Goal: Transaction & Acquisition: Purchase product/service

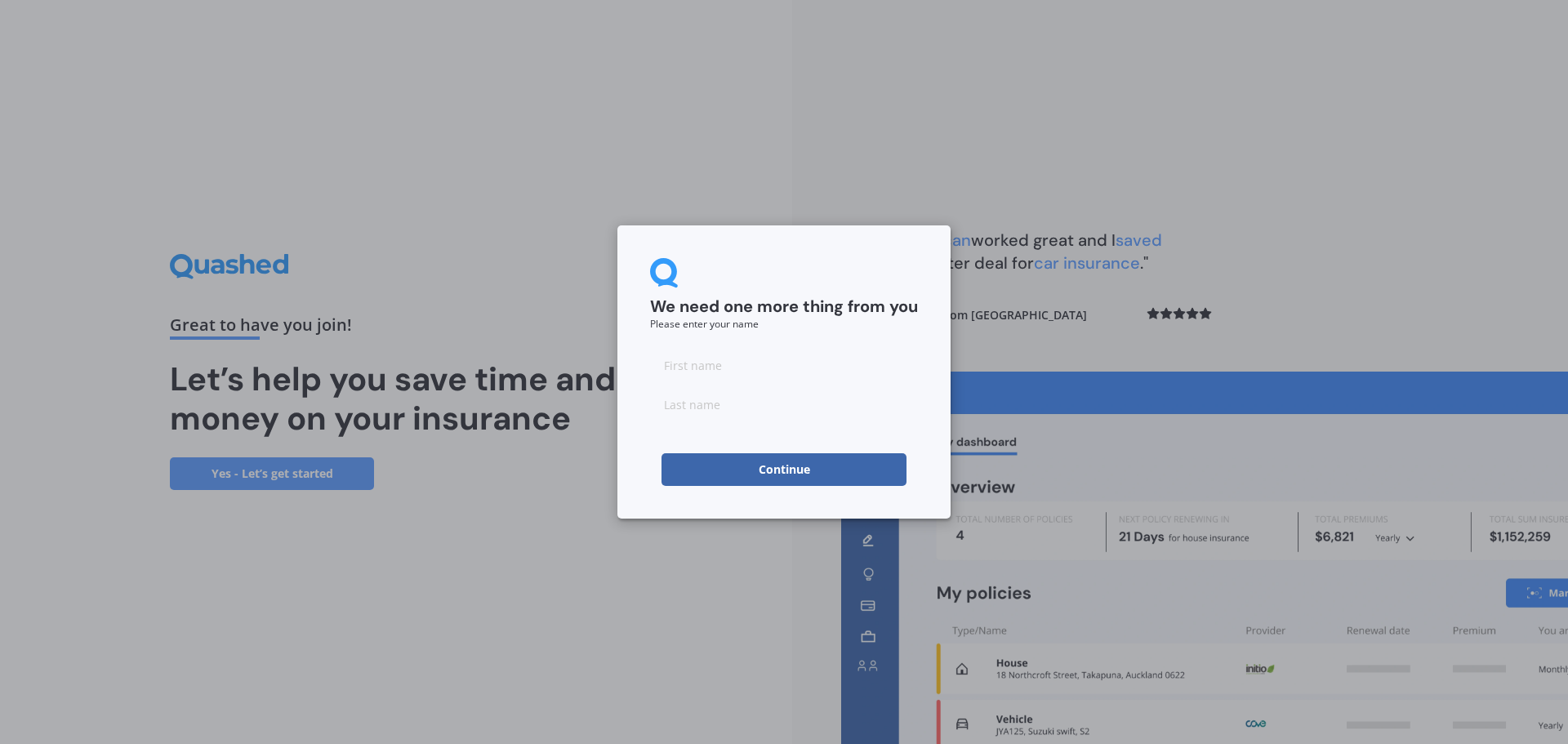
click at [763, 360] on input at bounding box center [784, 365] width 268 height 33
type input "Cristal"
type input "Montgomery"
click at [783, 462] on button "Continue" at bounding box center [784, 470] width 245 height 33
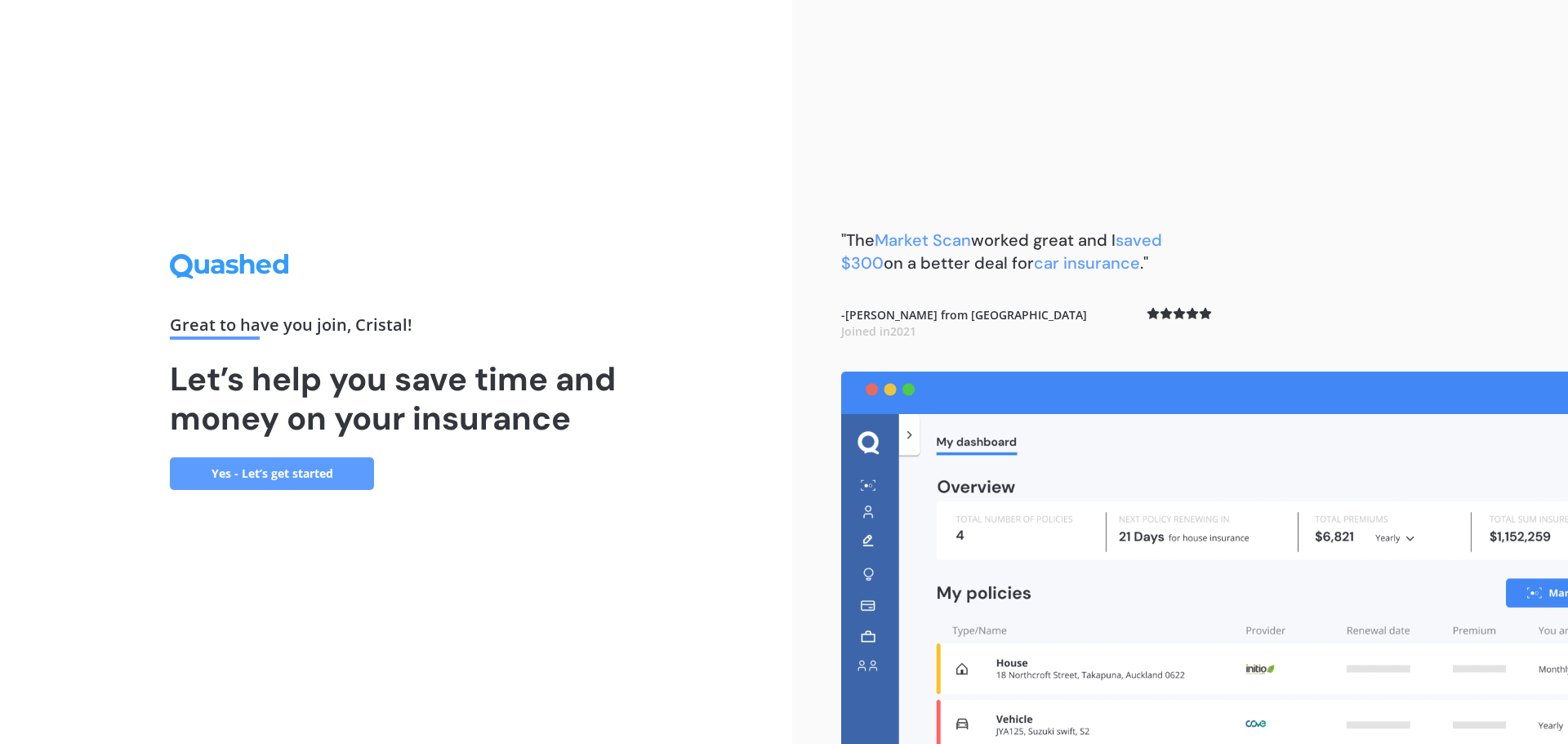
click at [255, 472] on link "Yes - Let’s get started" at bounding box center [272, 474] width 205 height 33
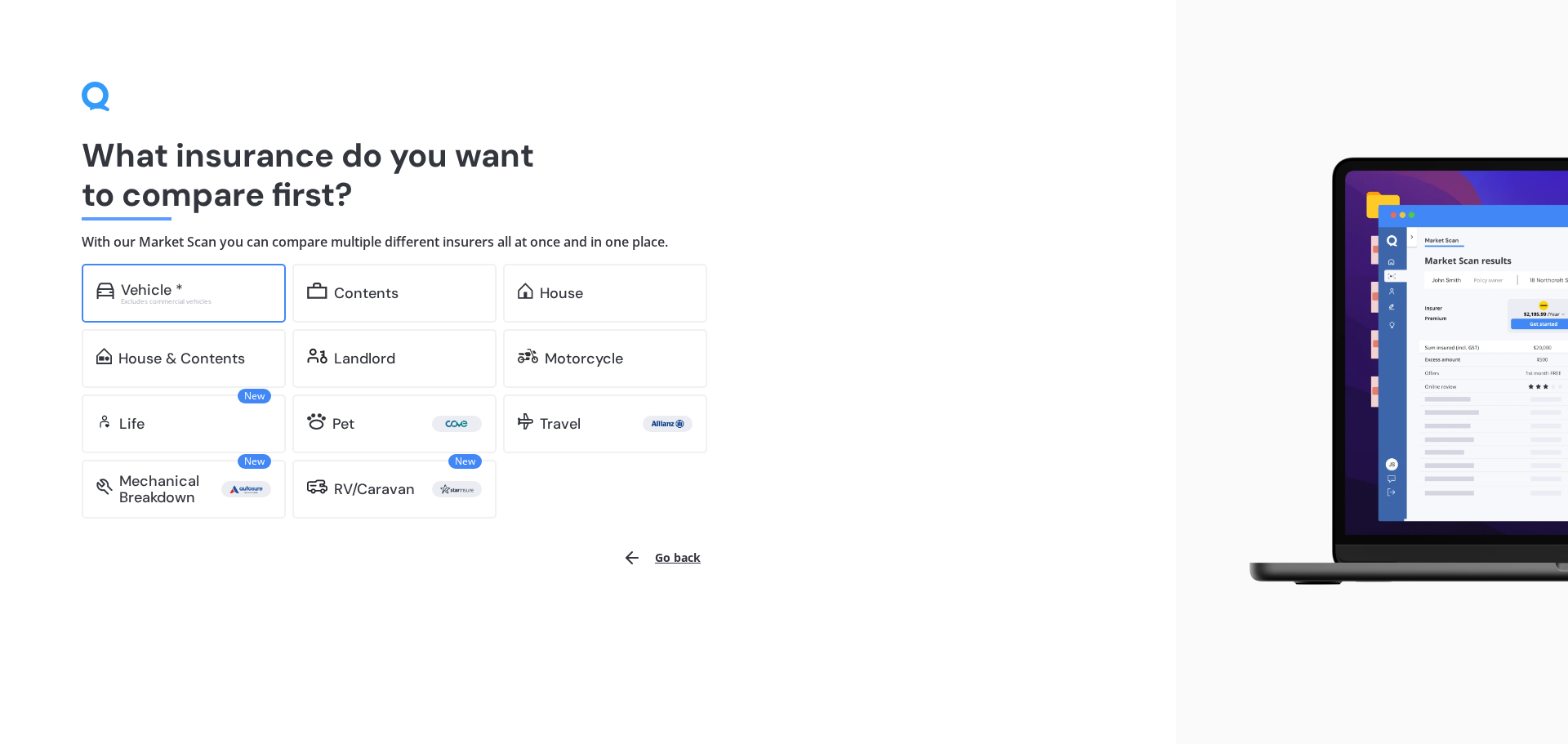
click at [231, 293] on div "Vehicle *" at bounding box center [196, 289] width 150 height 16
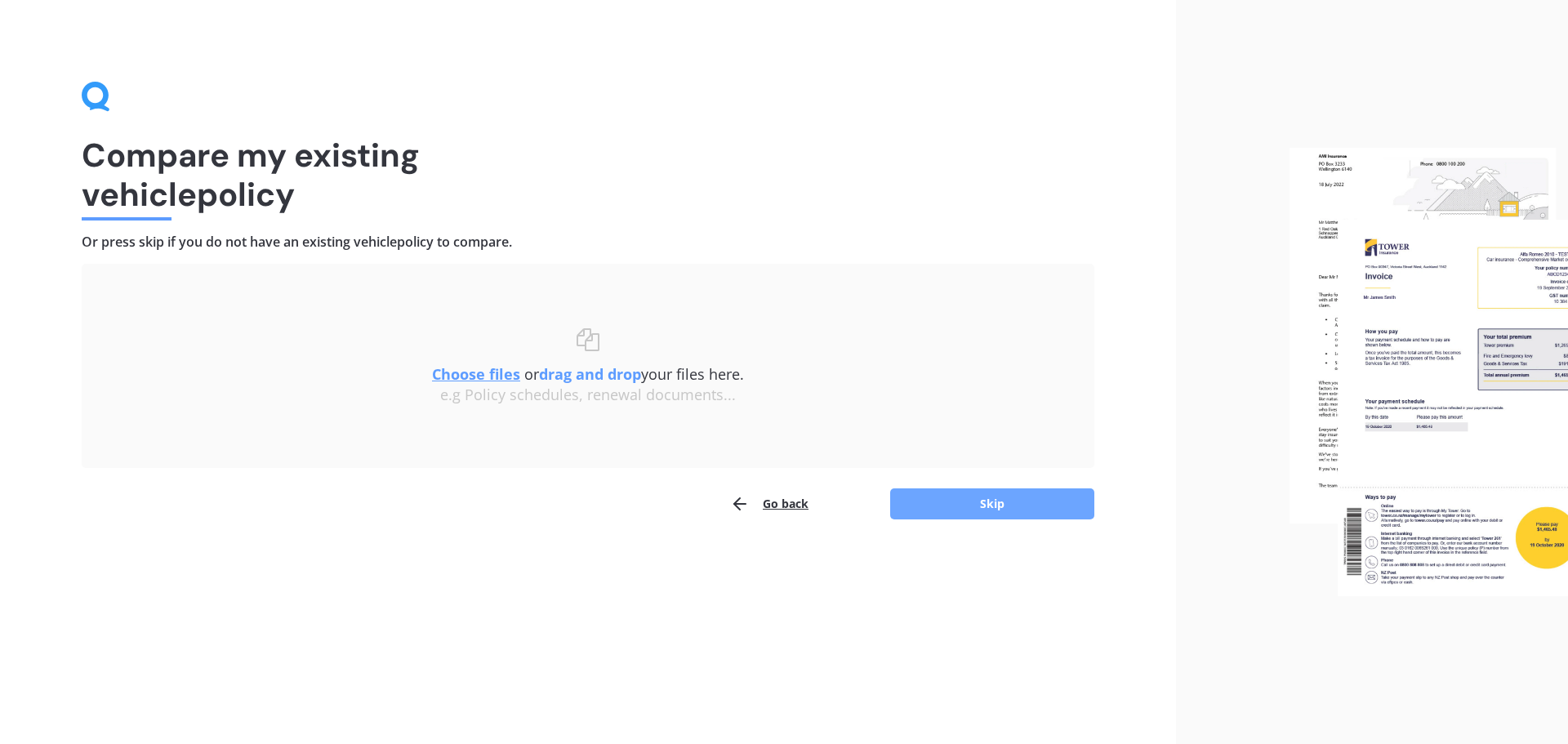
click at [1010, 501] on button "Skip" at bounding box center [992, 504] width 205 height 31
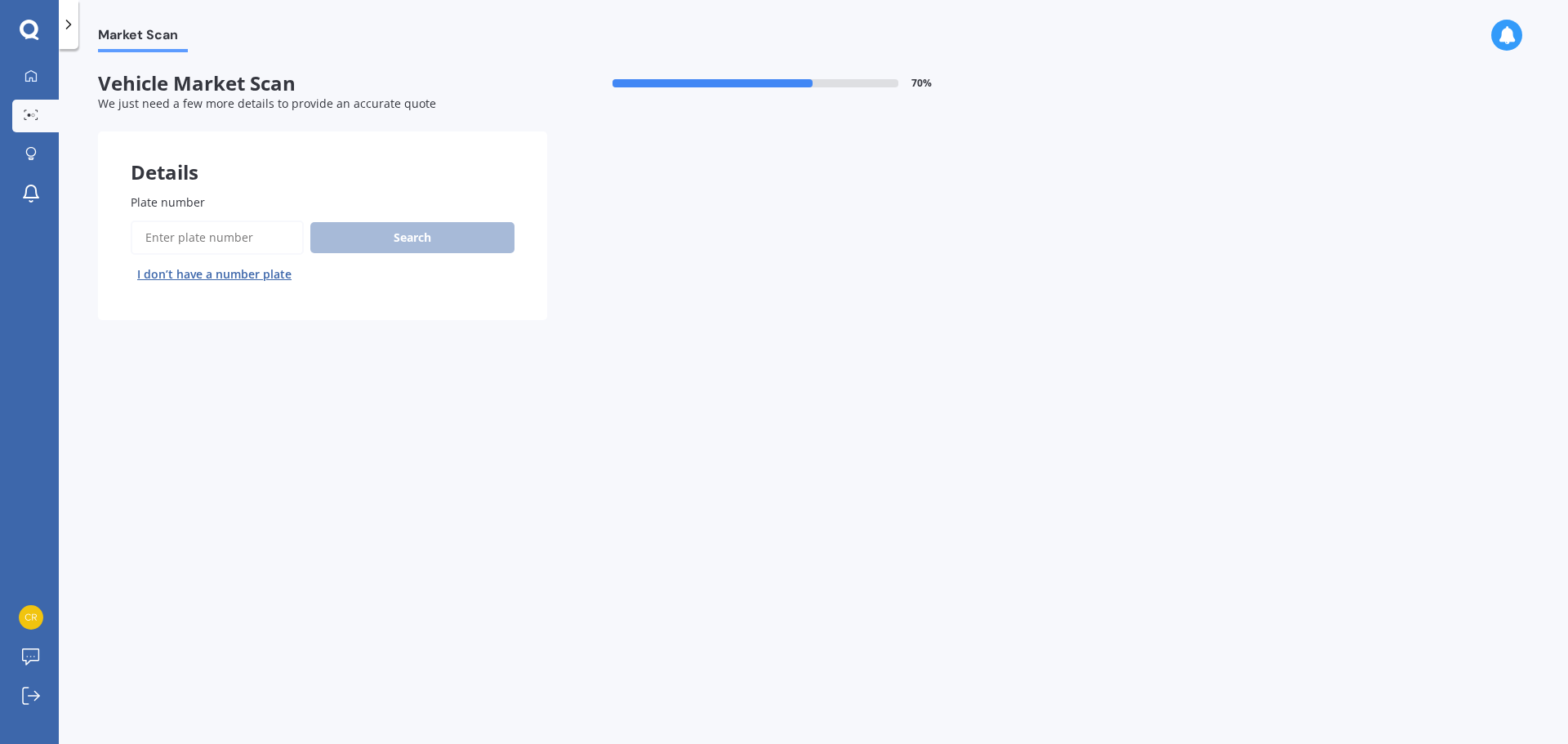
click at [173, 236] on input "Plate number" at bounding box center [217, 237] width 173 height 35
type input "IMEWSI"
click at [391, 235] on button "Search" at bounding box center [412, 237] width 205 height 31
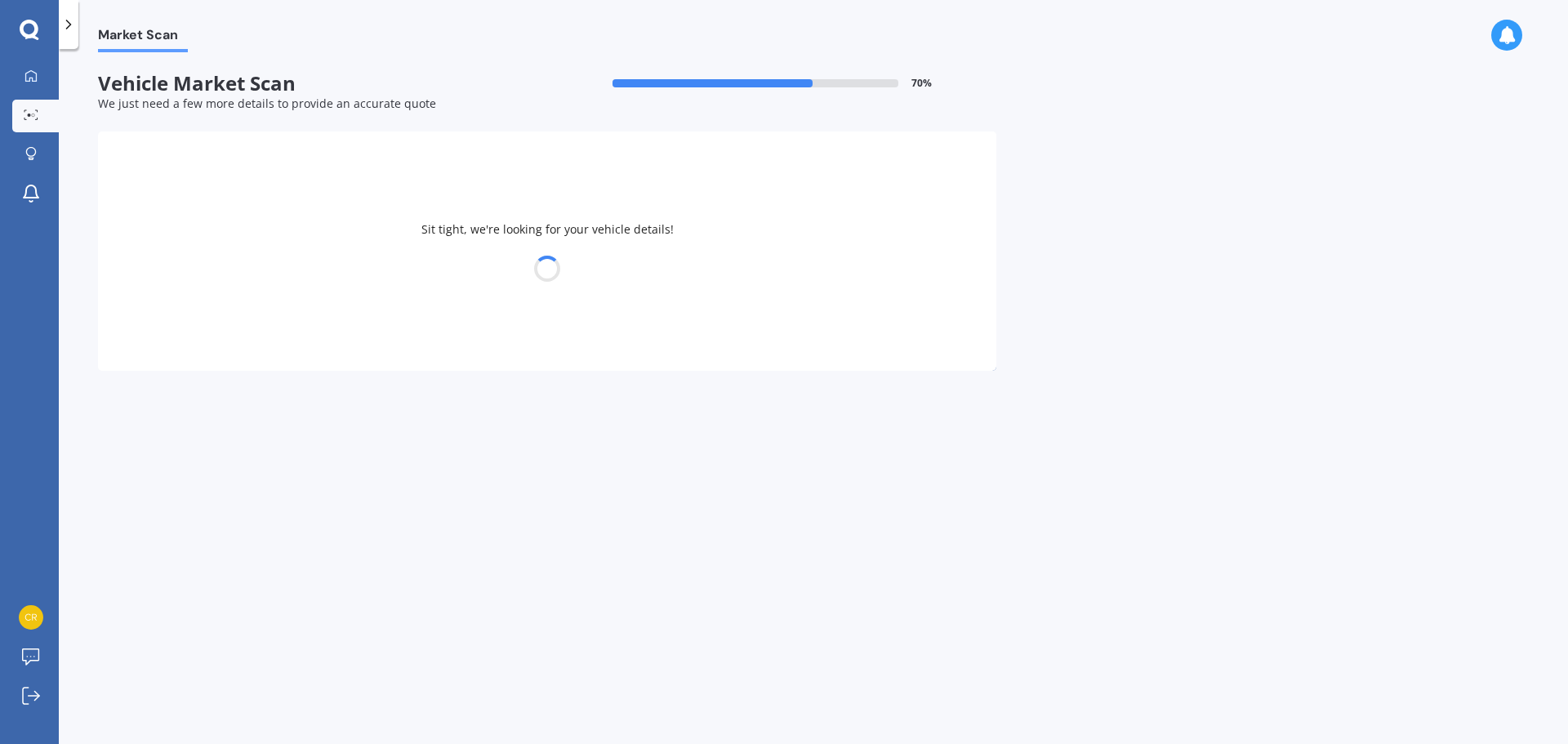
select select "AUDI"
select select "Q5"
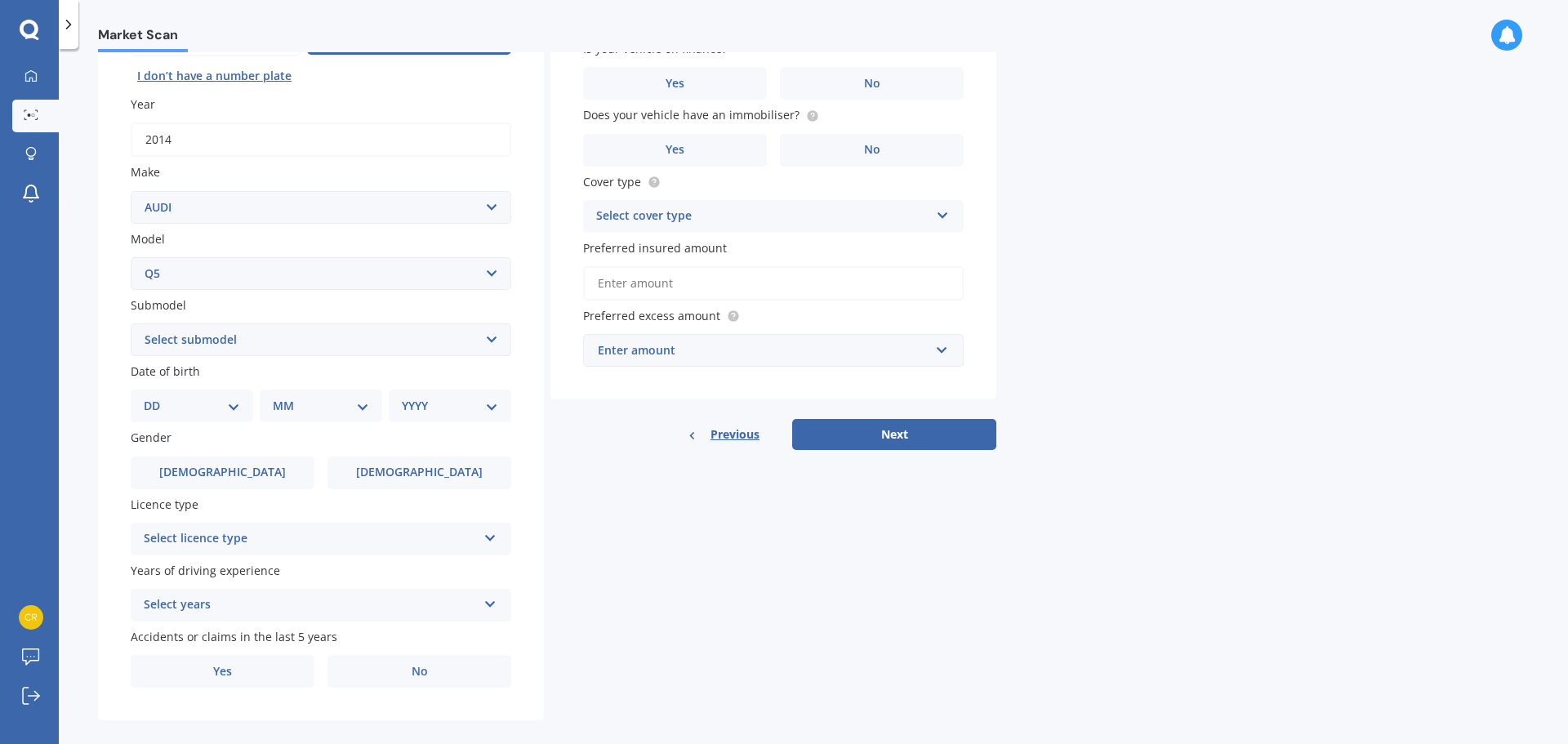
scroll to position [218, 0]
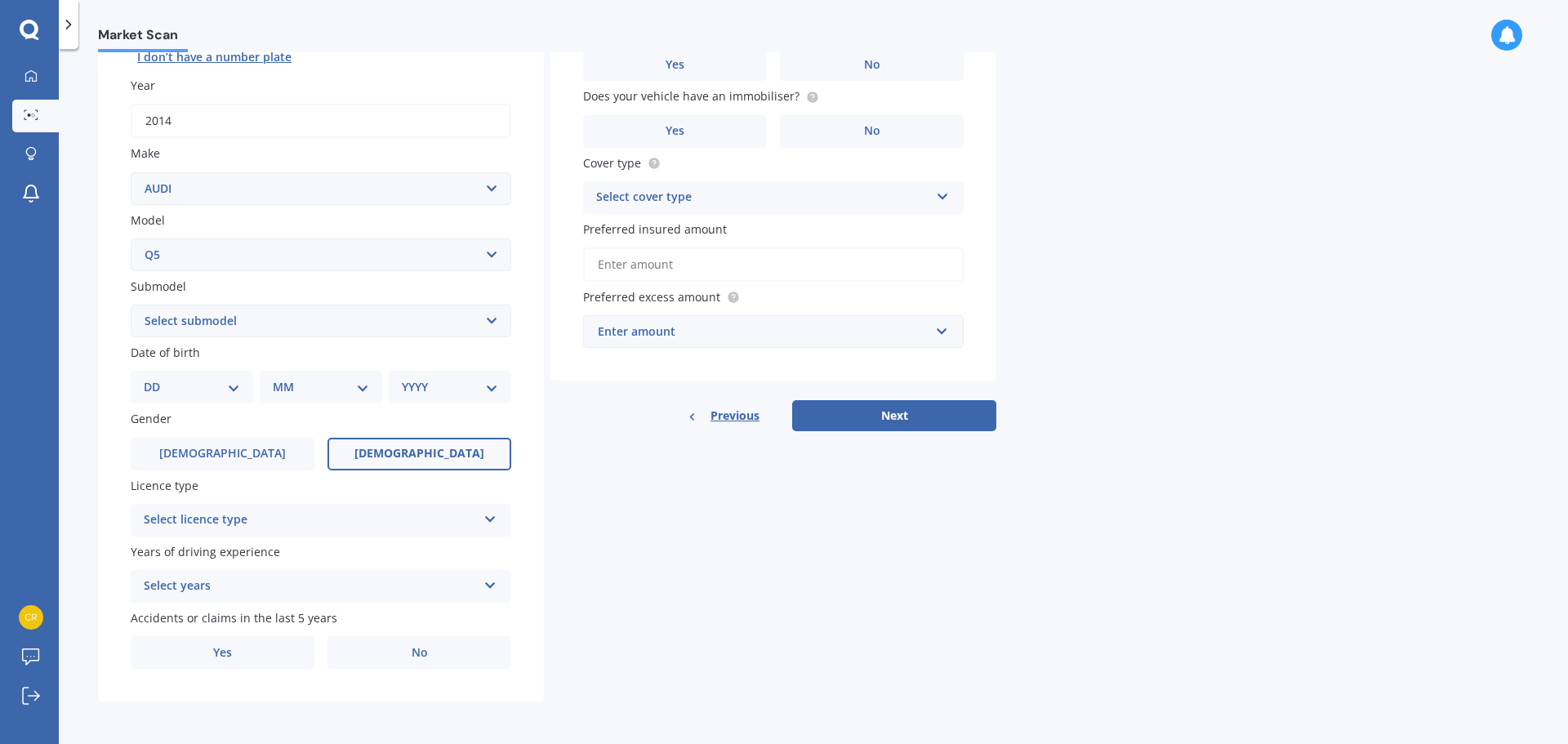
click at [366, 447] on label "[DEMOGRAPHIC_DATA]" at bounding box center [419, 454] width 184 height 33
click at [0, 0] on input "[DEMOGRAPHIC_DATA]" at bounding box center [0, 0] width 0 height 0
click at [234, 387] on select "DD 01 02 03 04 05 06 07 08 09 10 11 12 13 14 15 16 17 18 19 20 21 22 23 24 25 2…" at bounding box center [192, 387] width 97 height 18
select select "31"
click at [157, 378] on select "DD 01 02 03 04 05 06 07 08 09 10 11 12 13 14 15 16 17 18 19 20 21 22 23 24 25 2…" at bounding box center [192, 387] width 97 height 18
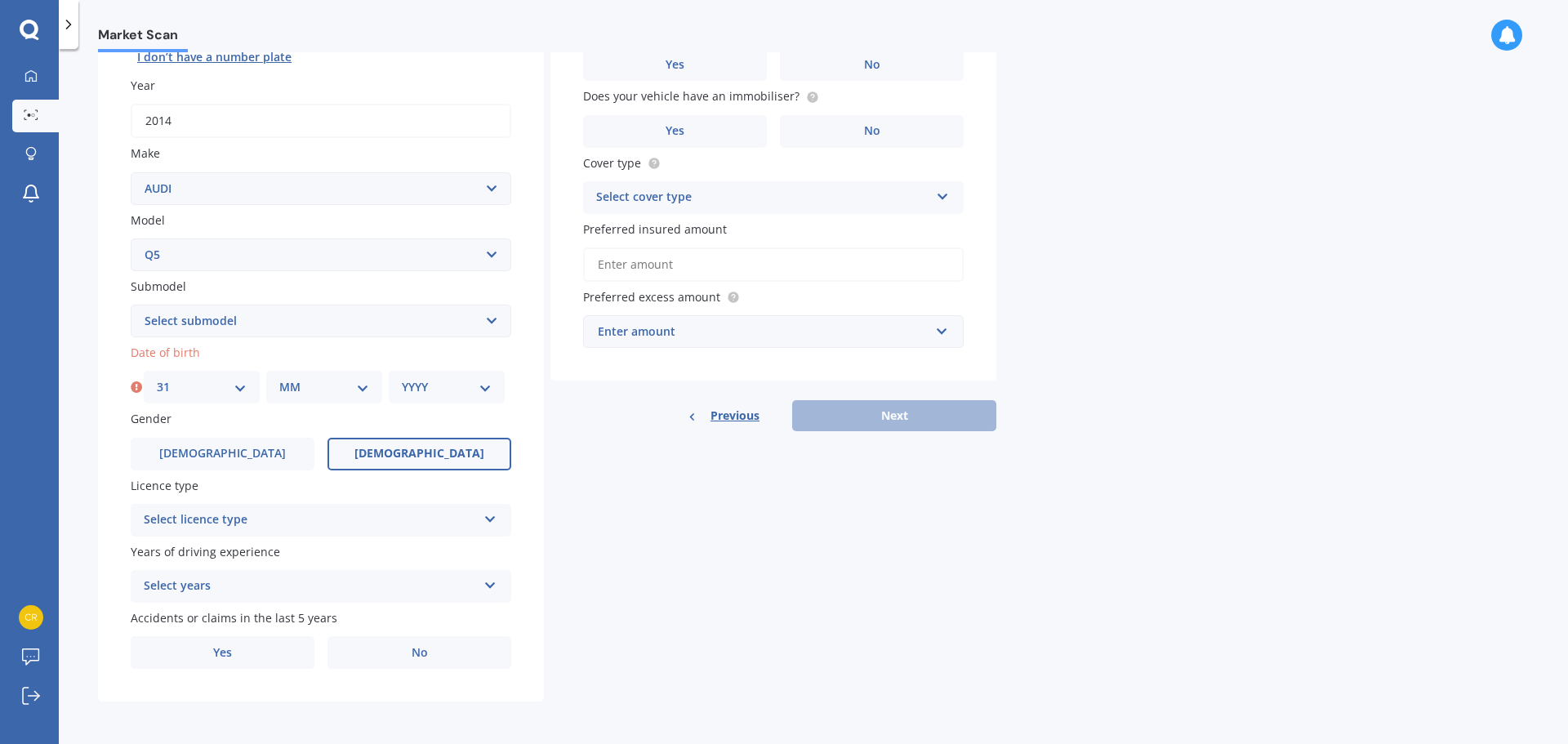
click at [224, 386] on select "DD 01 02 03 04 05 06 07 08 09 10 11 12 13 14 15 16 17 18 19 20 21 22 23 24 25 2…" at bounding box center [202, 387] width 90 height 18
click at [288, 388] on select "MM 01 02 03 04 05 06 07 08 09 10 11 12" at bounding box center [324, 387] width 90 height 18
select select "02"
click at [280, 378] on select "MM 01 02 03 04 05 06 07 08 09 10 11 12" at bounding box center [324, 387] width 90 height 18
click at [405, 389] on select "YYYY 2025 2024 2023 2022 2021 2020 2019 2018 2017 2016 2015 2014 2013 2012 2011…" at bounding box center [446, 387] width 90 height 18
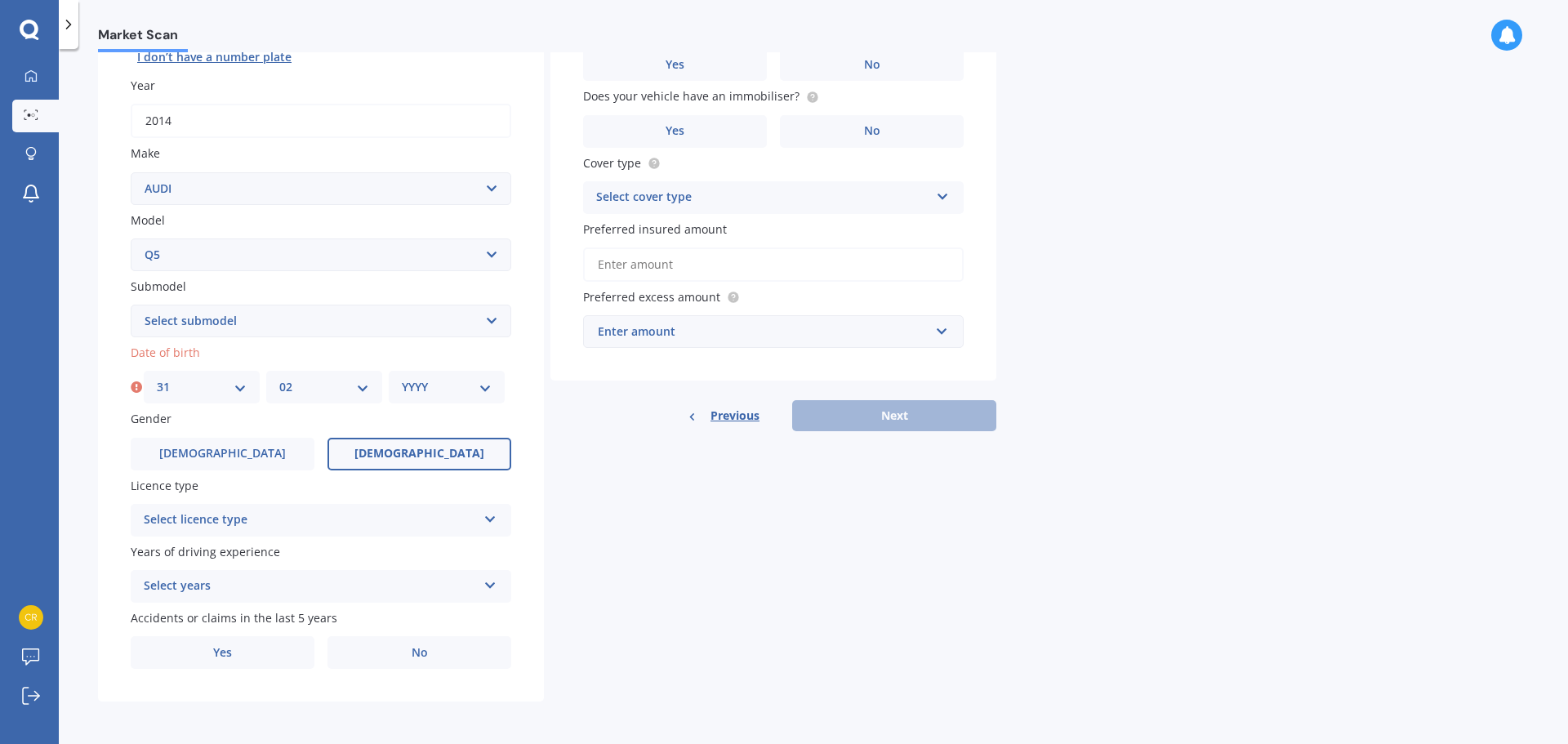
select select "1977"
click at [401, 378] on select "YYYY 2025 2024 2023 2022 2021 2020 2019 2018 2017 2016 2015 2014 2013 2012 2011…" at bounding box center [446, 387] width 90 height 18
click at [248, 523] on div "Select licence type" at bounding box center [311, 520] width 333 height 20
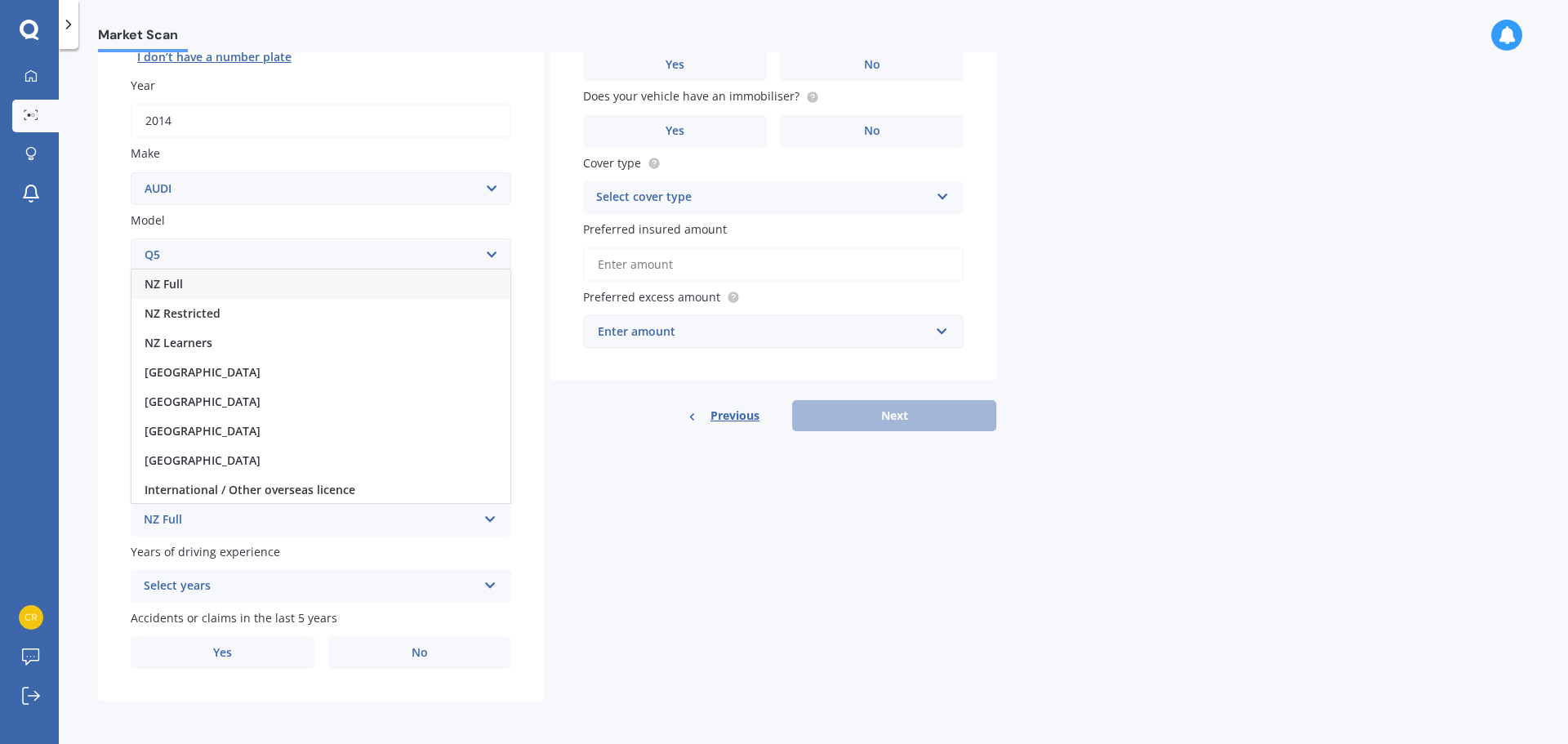
click at [261, 284] on div "NZ Full" at bounding box center [320, 284] width 379 height 29
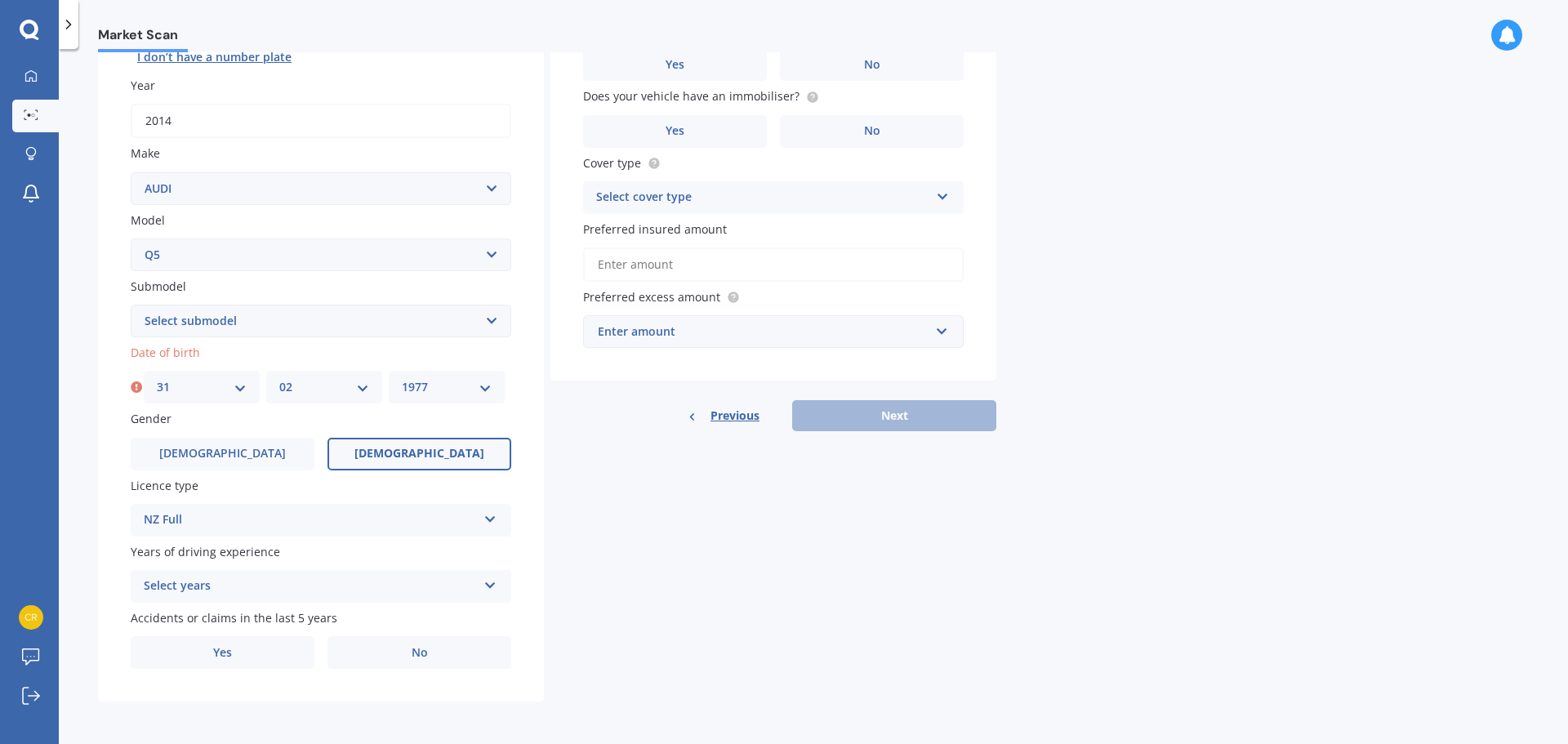
click at [224, 583] on div "Select years" at bounding box center [311, 586] width 333 height 20
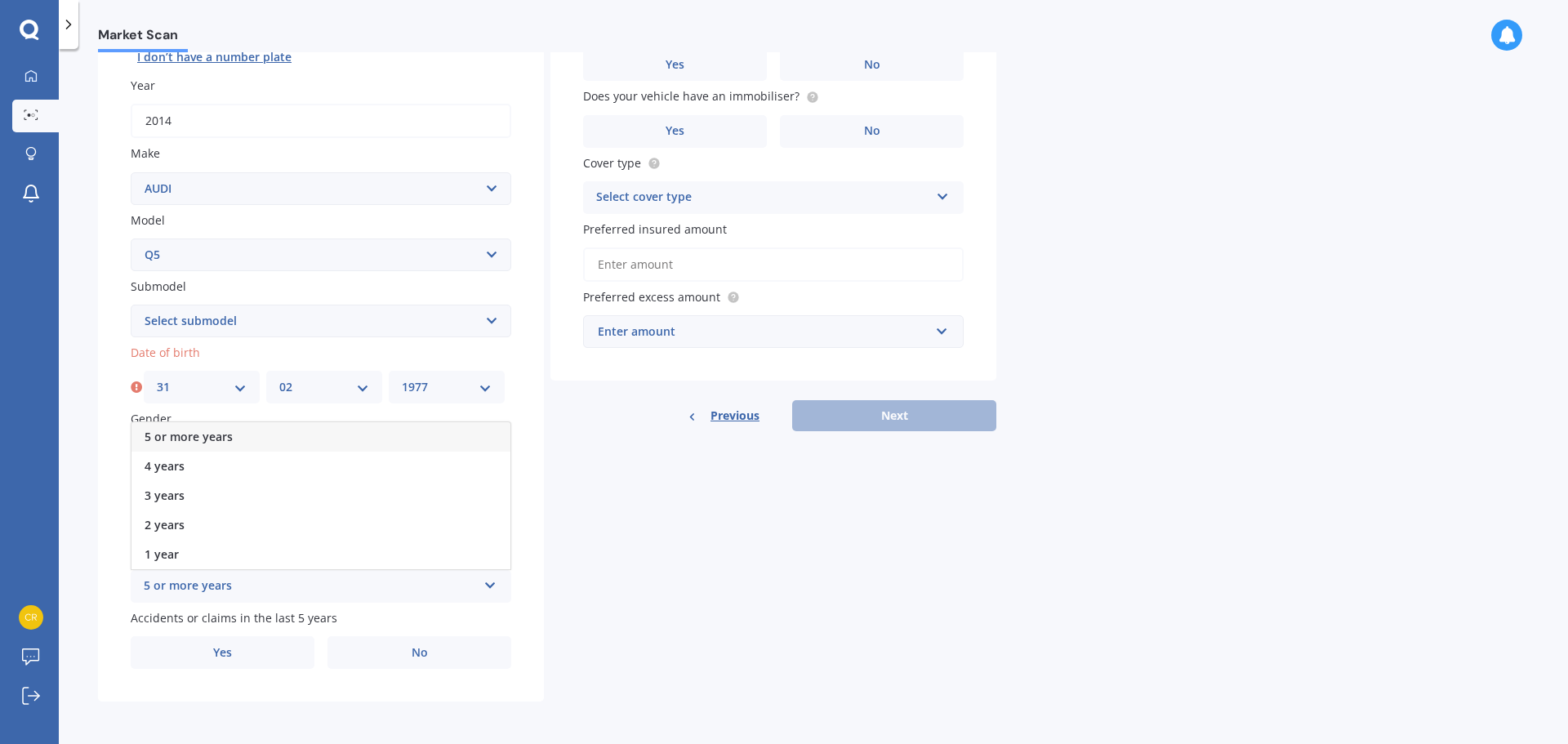
click at [246, 432] on div "5 or more years" at bounding box center [320, 437] width 379 height 29
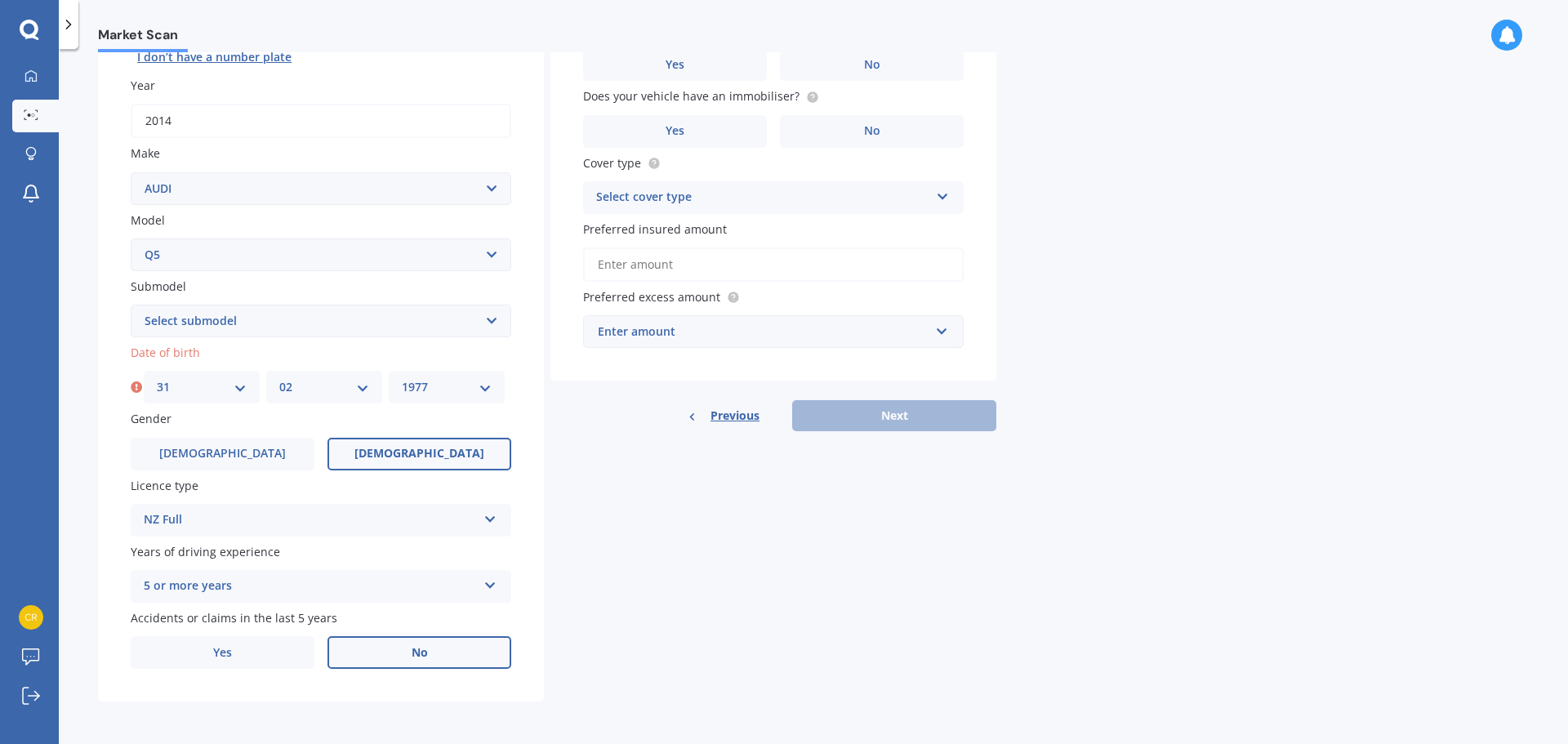
click at [433, 649] on label "No" at bounding box center [419, 653] width 184 height 33
click at [0, 0] on input "No" at bounding box center [0, 0] width 0 height 0
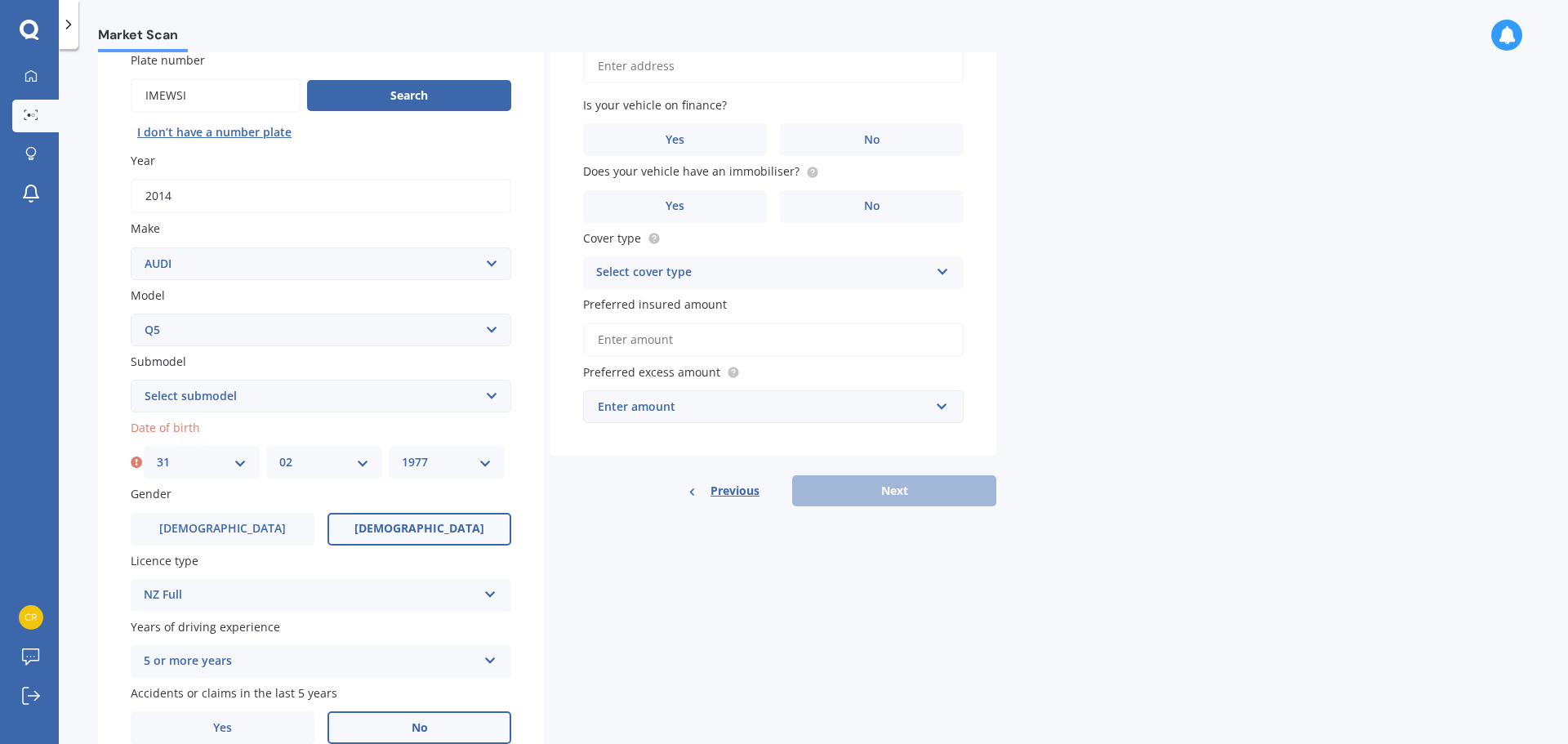
scroll to position [0, 0]
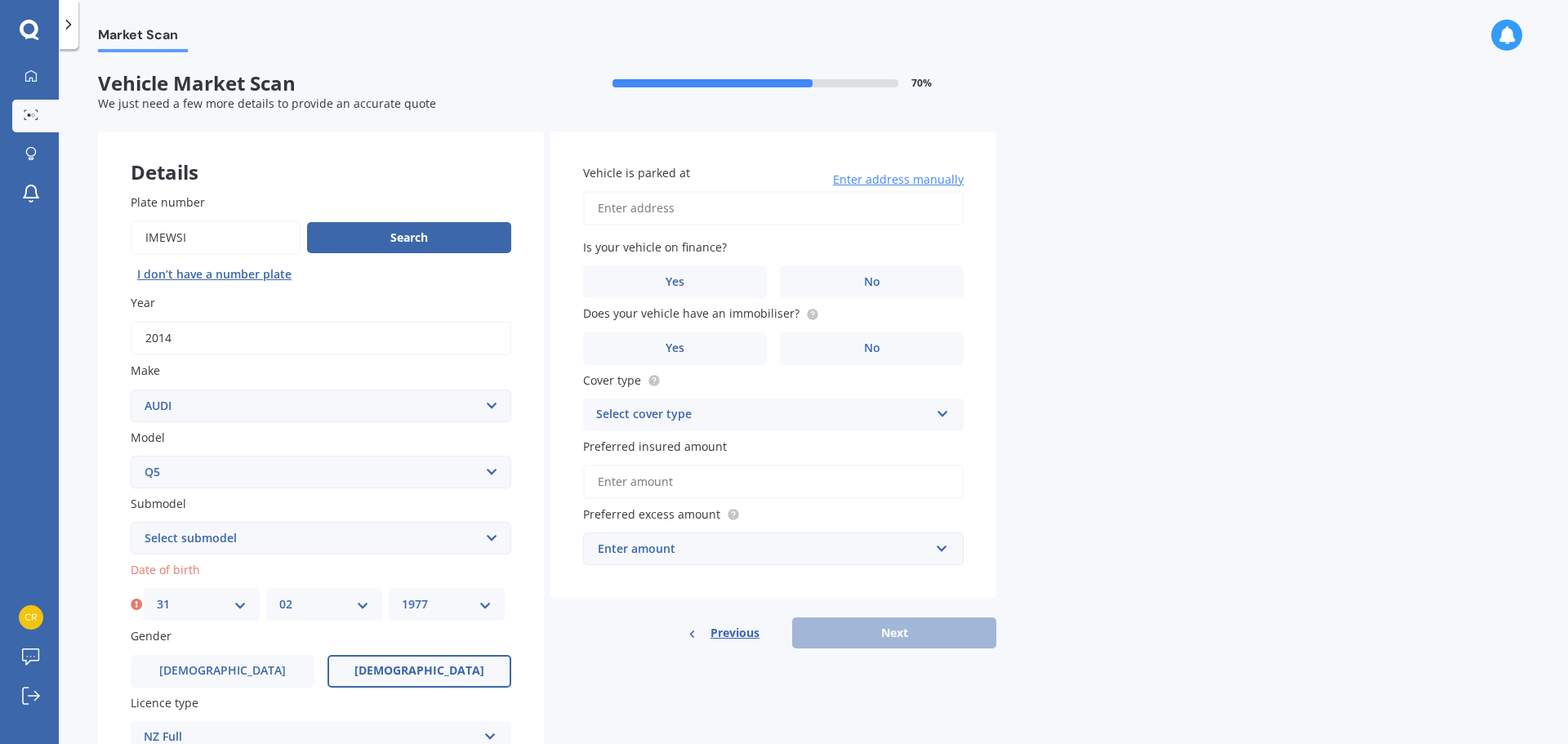
click at [673, 205] on input "Vehicle is parked at" at bounding box center [773, 208] width 381 height 35
type input "[STREET_ADDRESS][PERSON_NAME]"
click at [848, 287] on label "No" at bounding box center [872, 281] width 184 height 33
click at [0, 0] on input "No" at bounding box center [0, 0] width 0 height 0
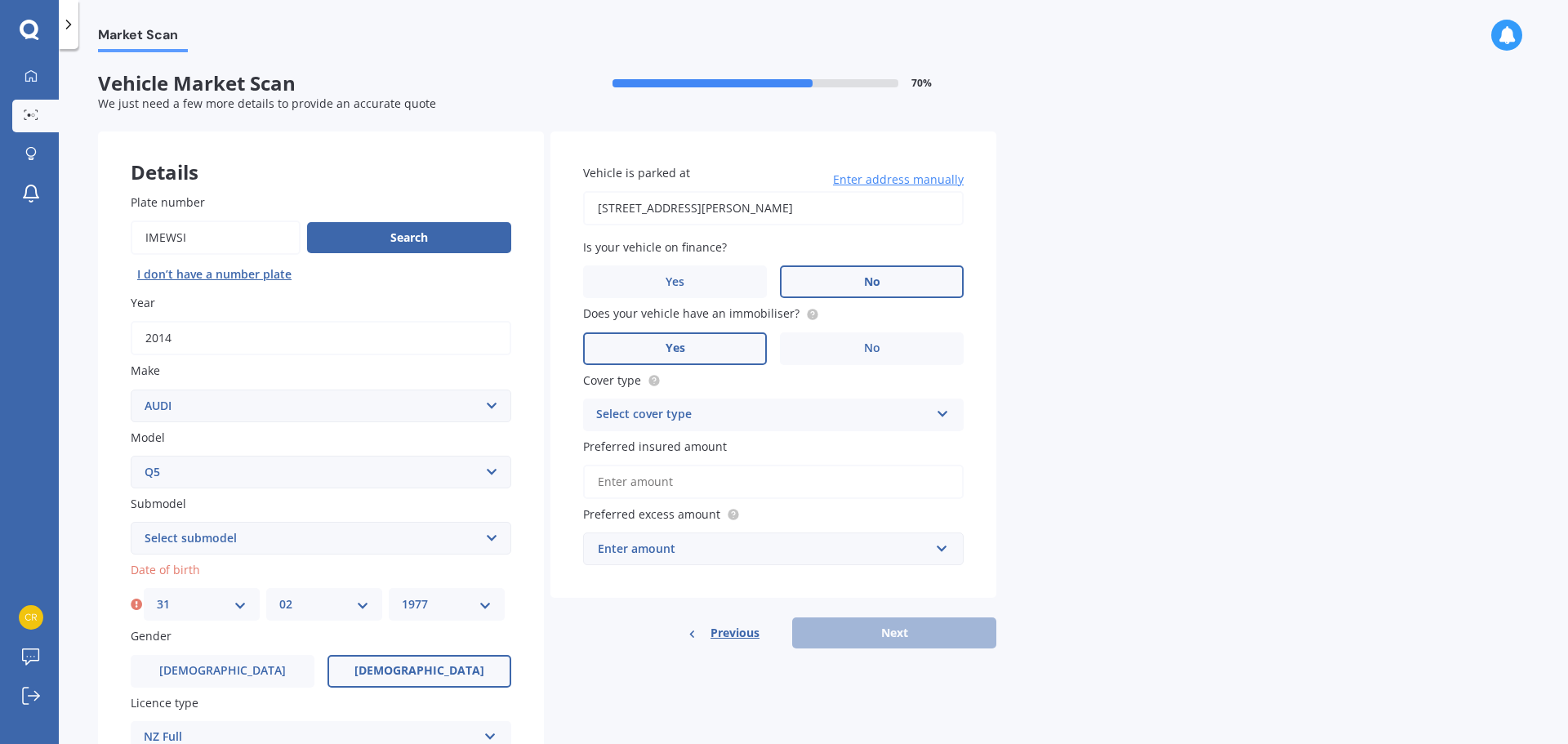
click at [686, 346] on label "Yes" at bounding box center [675, 349] width 184 height 33
click at [0, 0] on input "Yes" at bounding box center [0, 0] width 0 height 0
click at [712, 418] on div "Select cover type" at bounding box center [763, 414] width 333 height 20
click at [774, 444] on div "Comprehensive" at bounding box center [772, 446] width 379 height 29
click at [704, 483] on input "Preferred insured amount" at bounding box center [773, 482] width 381 height 35
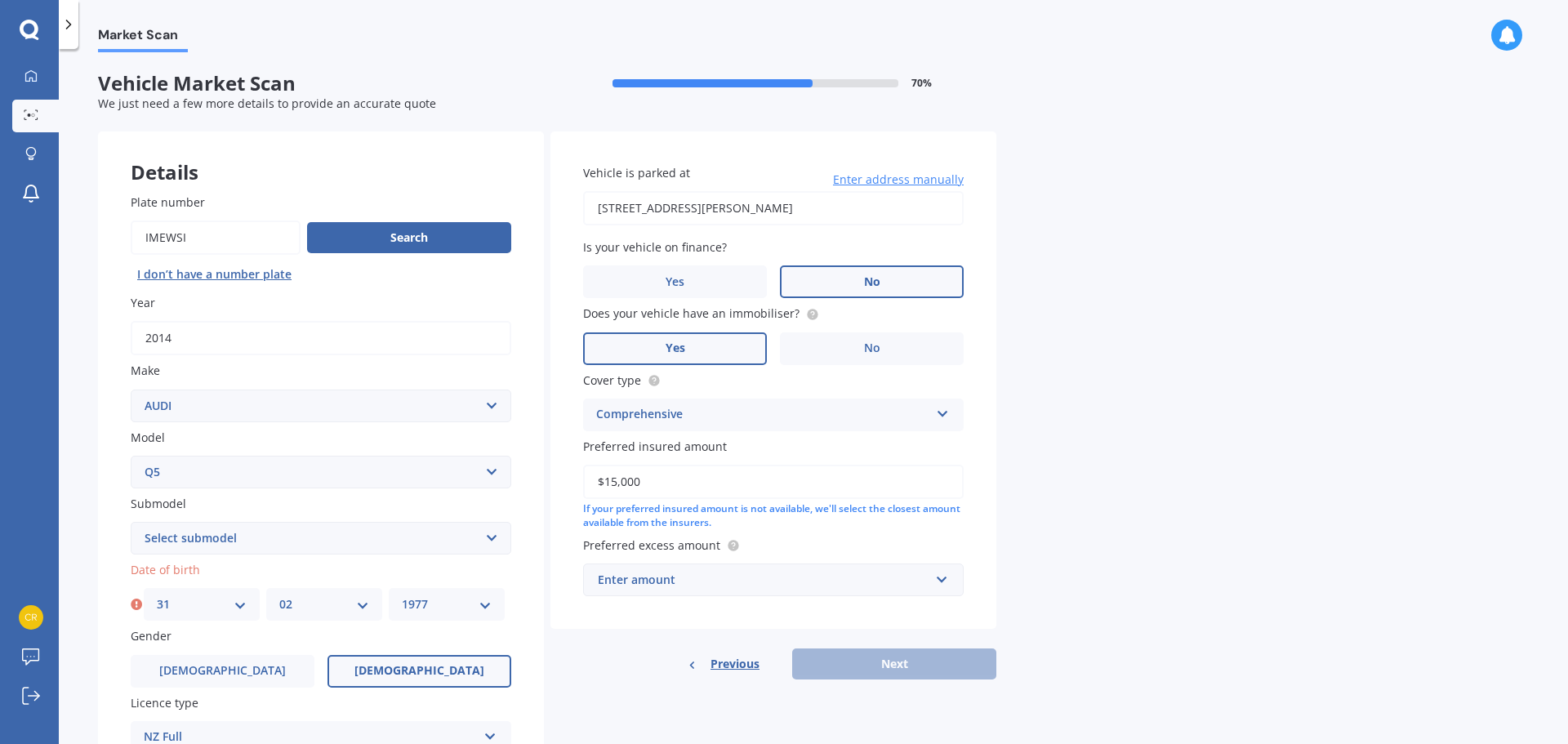
click at [760, 491] on input "$15,000" at bounding box center [773, 482] width 381 height 35
type input "$15,000"
click at [739, 581] on div "Enter amount" at bounding box center [764, 579] width 331 height 18
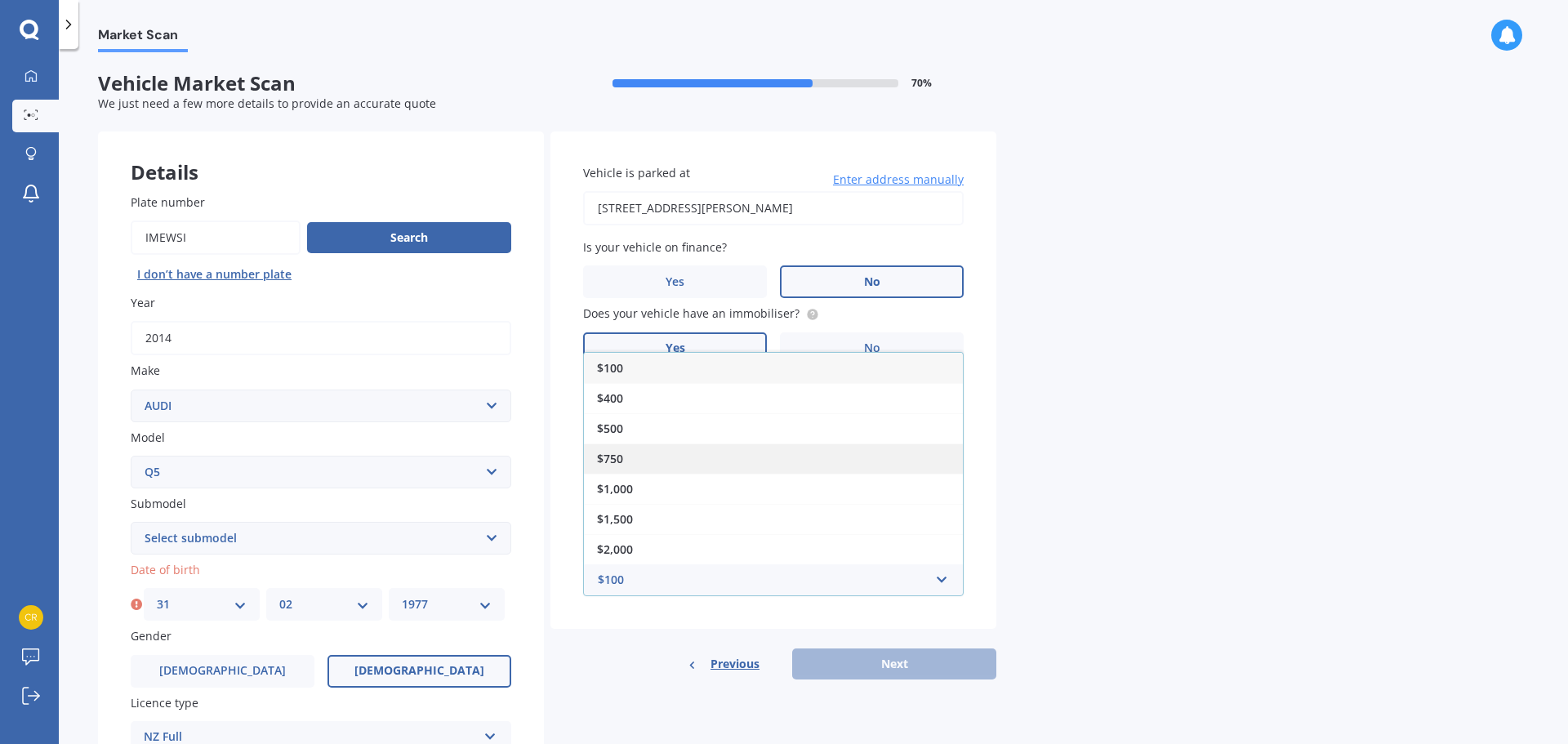
click at [740, 450] on div "$750" at bounding box center [772, 458] width 379 height 30
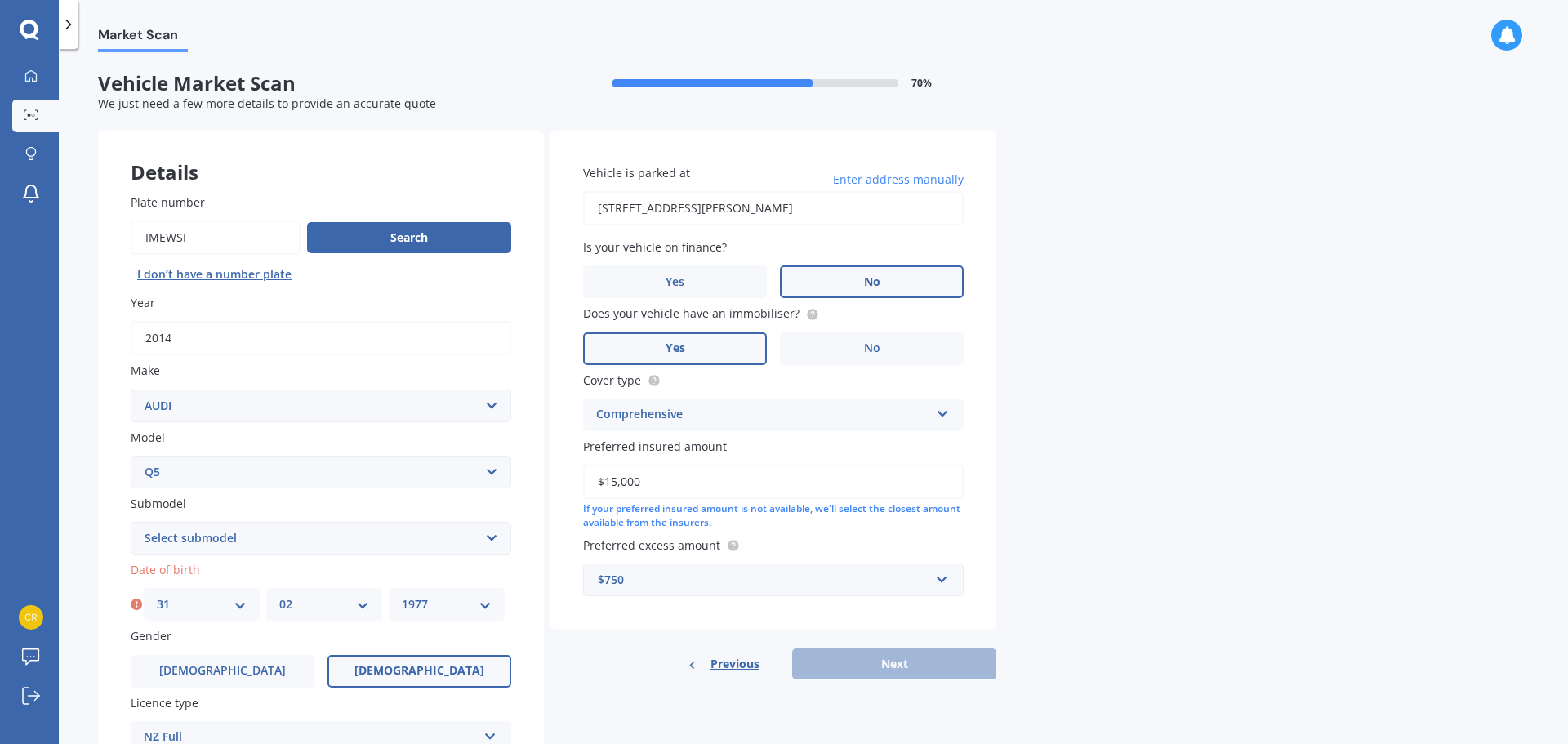
click at [877, 659] on div "Previous Next" at bounding box center [773, 664] width 446 height 31
click at [637, 617] on div "Vehicle is parked at 20 Hamilton Road, Cambridge 3434 Enter address manually Is…" at bounding box center [773, 380] width 446 height 497
drag, startPoint x: 1191, startPoint y: 420, endPoint x: 1168, endPoint y: 379, distance: 47.0
click at [1191, 419] on div "Market Scan Vehicle Market Scan 70 % We just need a few more details to provide…" at bounding box center [813, 400] width 1508 height 695
click at [321, 600] on select "MM 01 02 03 04 05 06 07 08 09 10 11 12" at bounding box center [324, 604] width 90 height 18
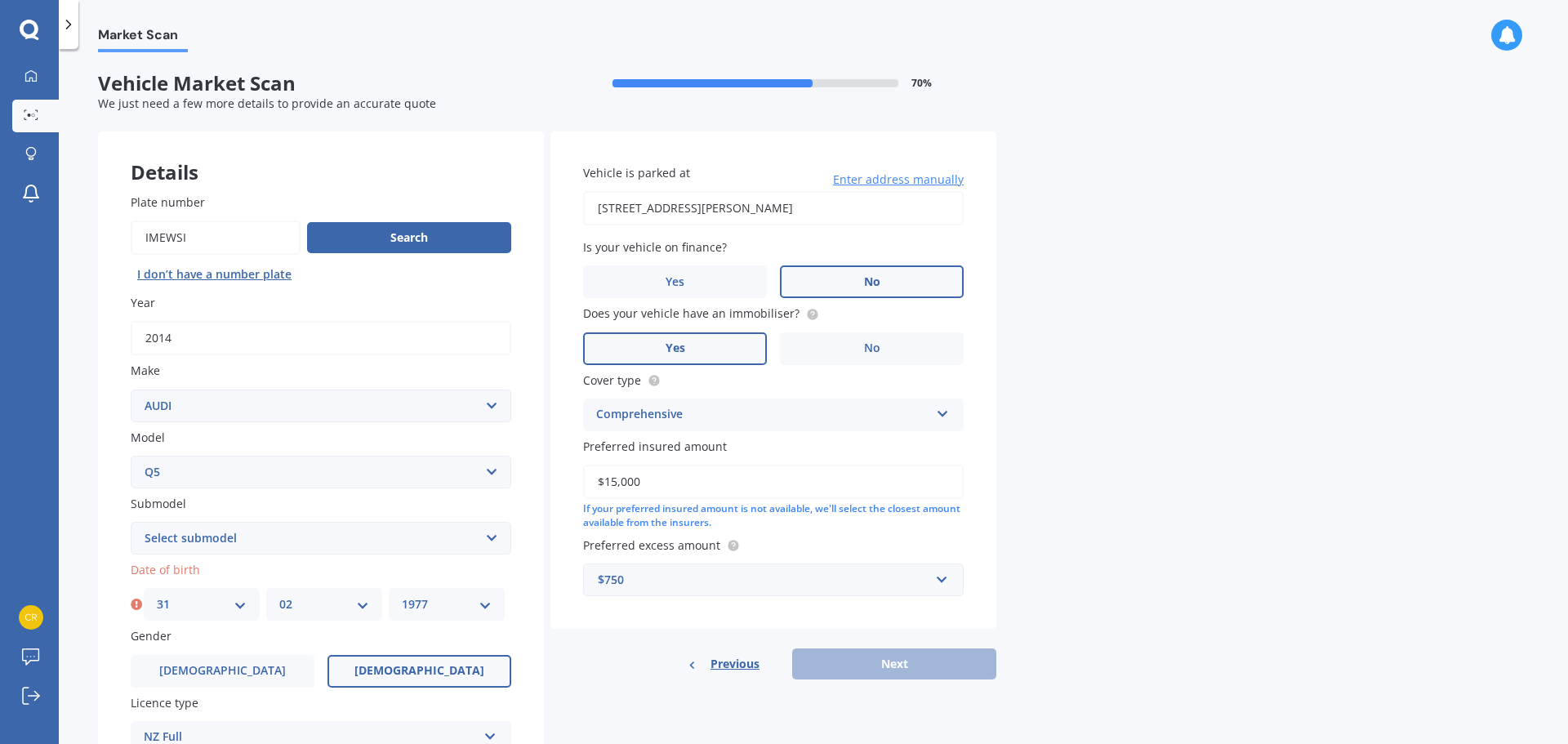
select select "03"
click at [280, 596] on select "MM 01 02 03 04 05 06 07 08 09 10 11 12" at bounding box center [324, 604] width 90 height 18
click at [911, 658] on button "Next" at bounding box center [894, 664] width 205 height 31
click at [255, 537] on select "Select submodel 2.0 TDI 3.0 TDI e-Tron Petrol Turbo S Station Wagon" at bounding box center [320, 539] width 381 height 33
select select "2.0 TDI"
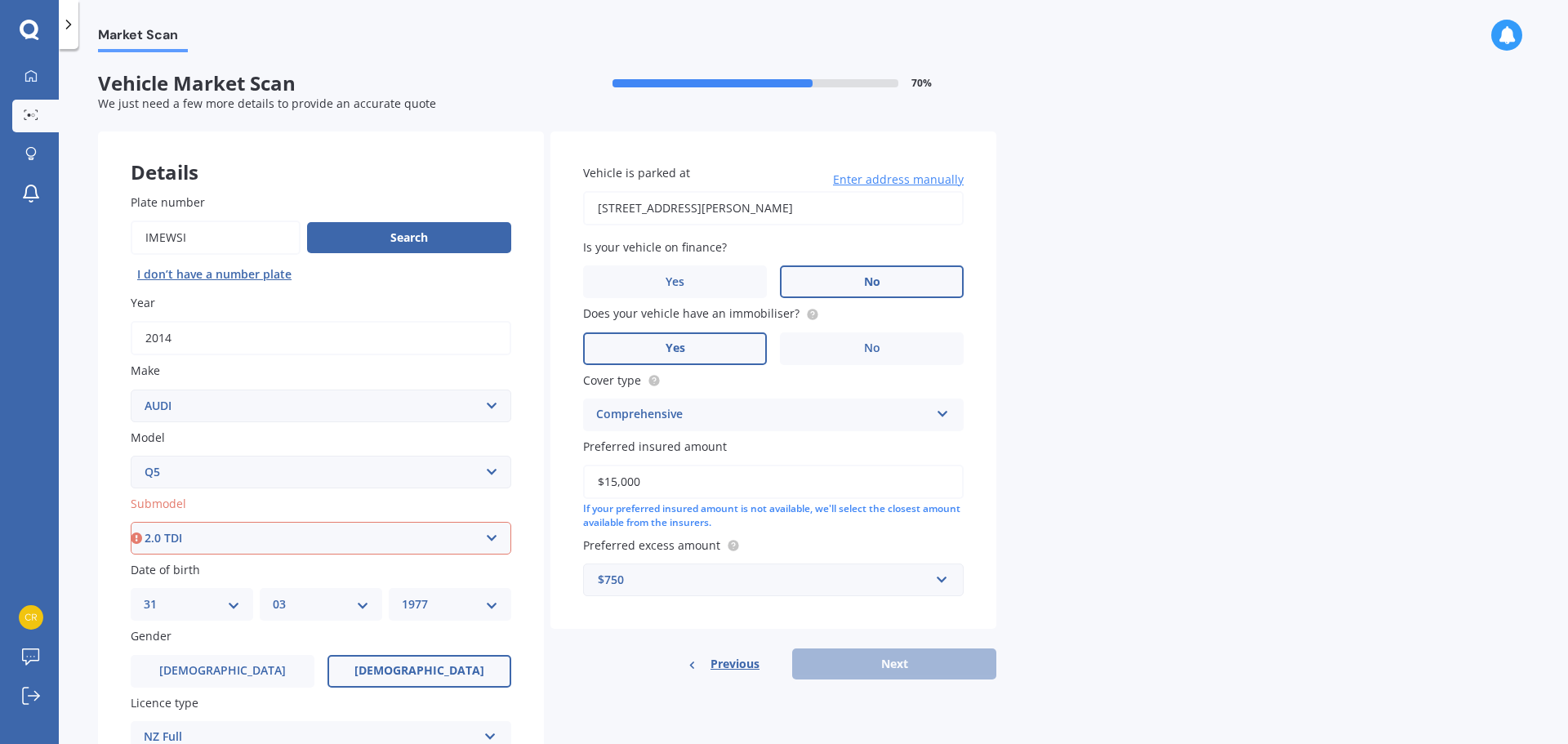
click at [130, 522] on select "Select submodel 2.0 TDI 3.0 TDI e-Tron Petrol Turbo S Station Wagon" at bounding box center [320, 539] width 381 height 33
click at [889, 657] on button "Next" at bounding box center [894, 664] width 205 height 31
select select "31"
select select "03"
select select "1977"
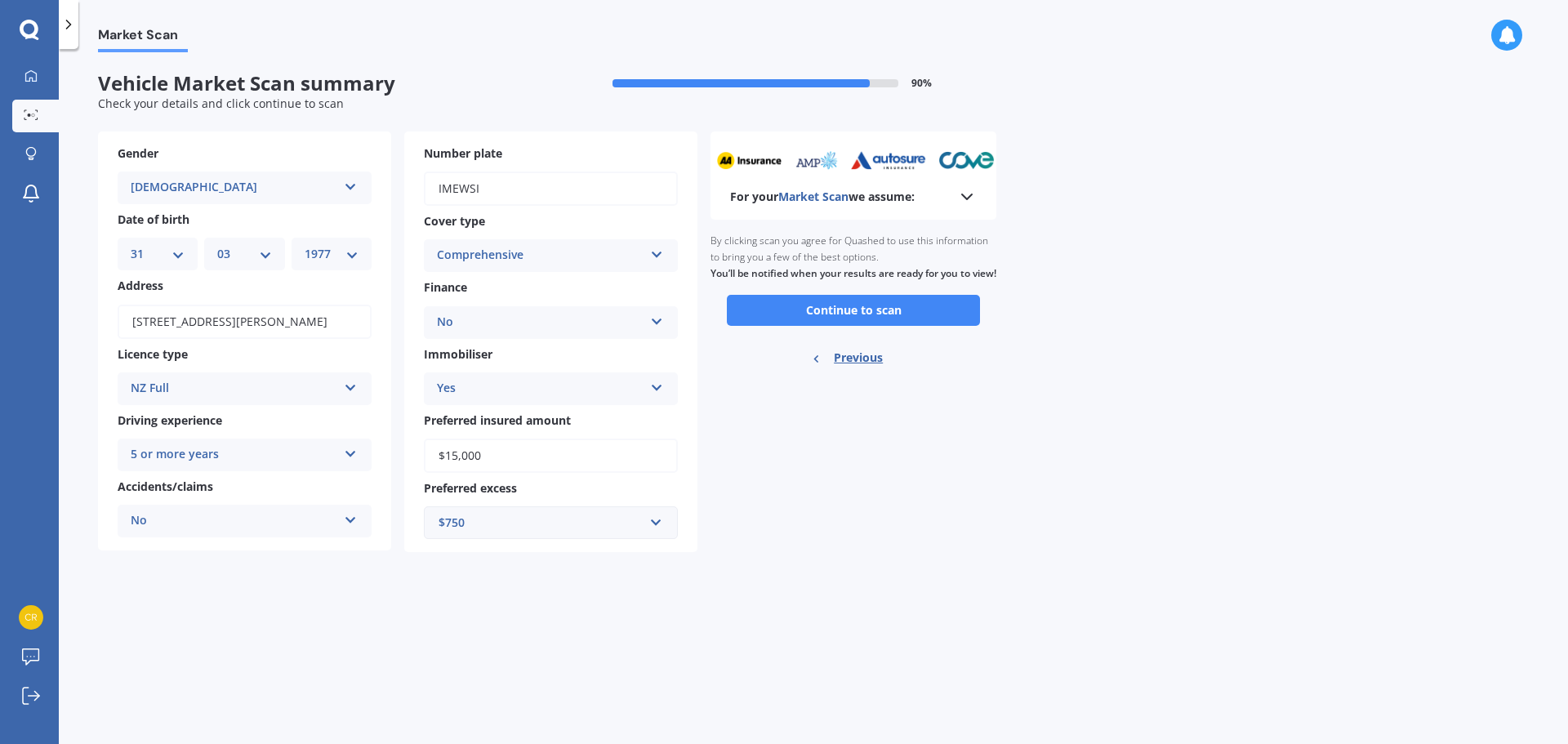
click at [820, 324] on button "Continue to scan" at bounding box center [853, 311] width 253 height 31
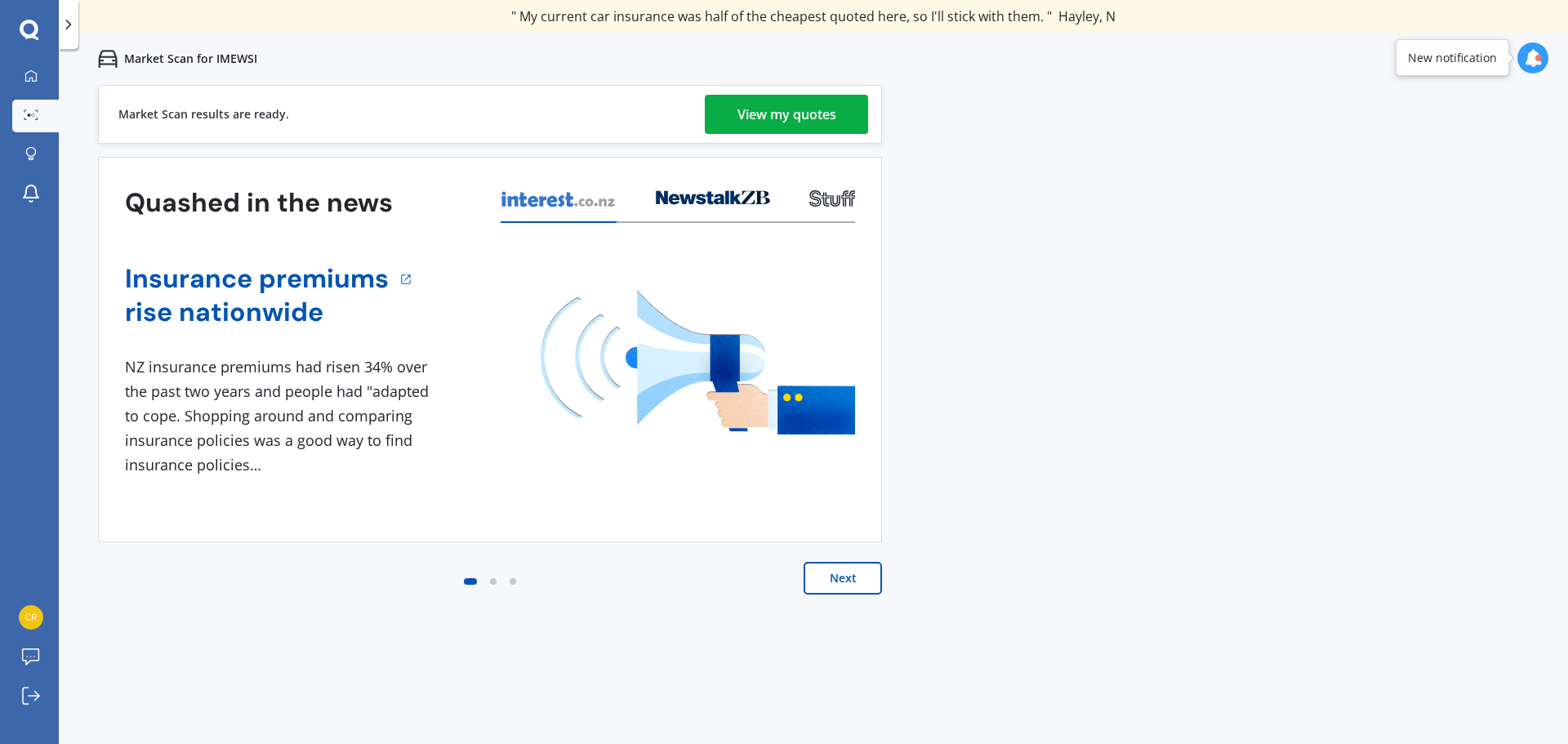
click at [788, 117] on div "View my quotes" at bounding box center [786, 114] width 98 height 39
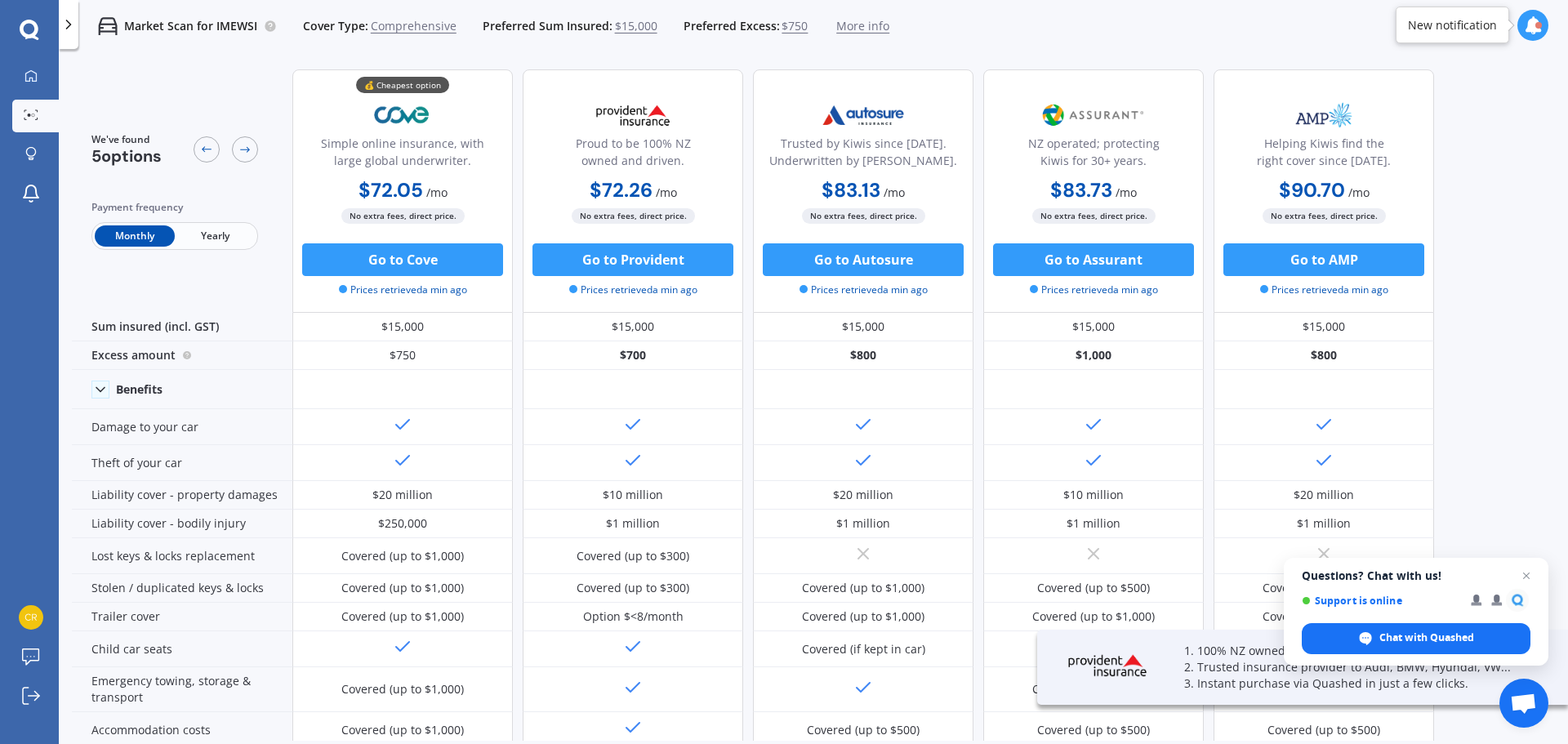
click at [224, 230] on span "Yearly" at bounding box center [214, 236] width 80 height 22
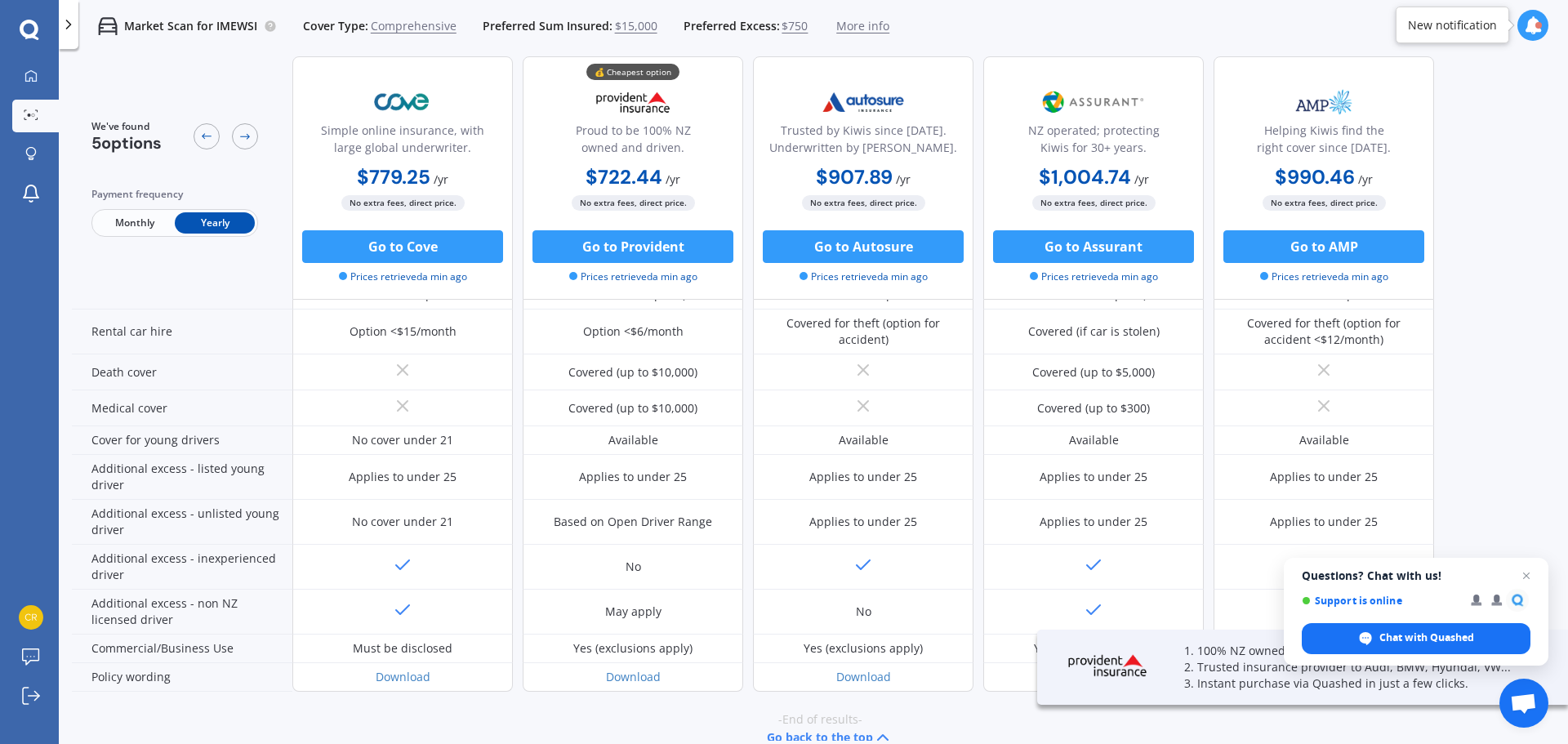
scroll to position [709, 0]
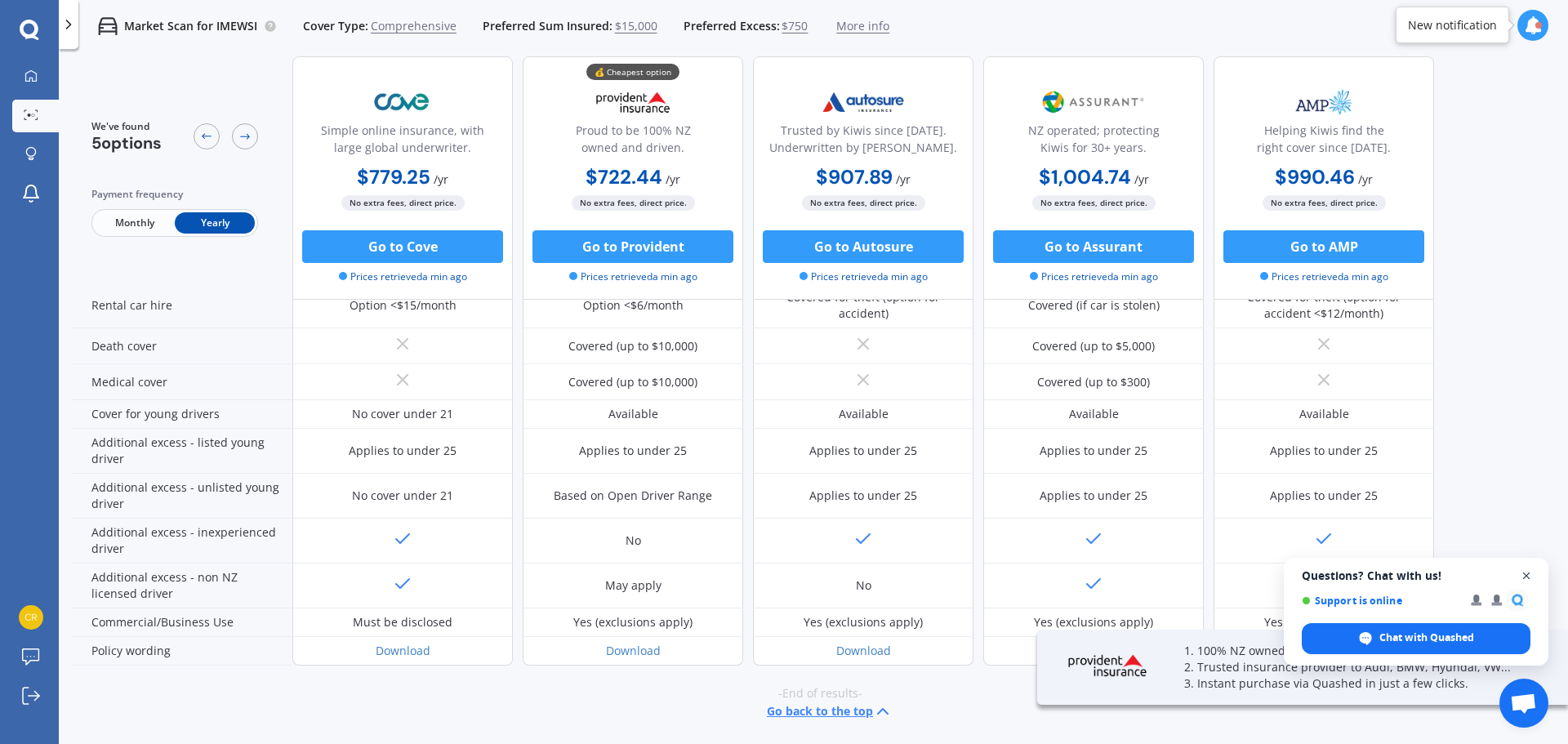
click at [1533, 575] on span "Close chat" at bounding box center [1527, 577] width 21 height 21
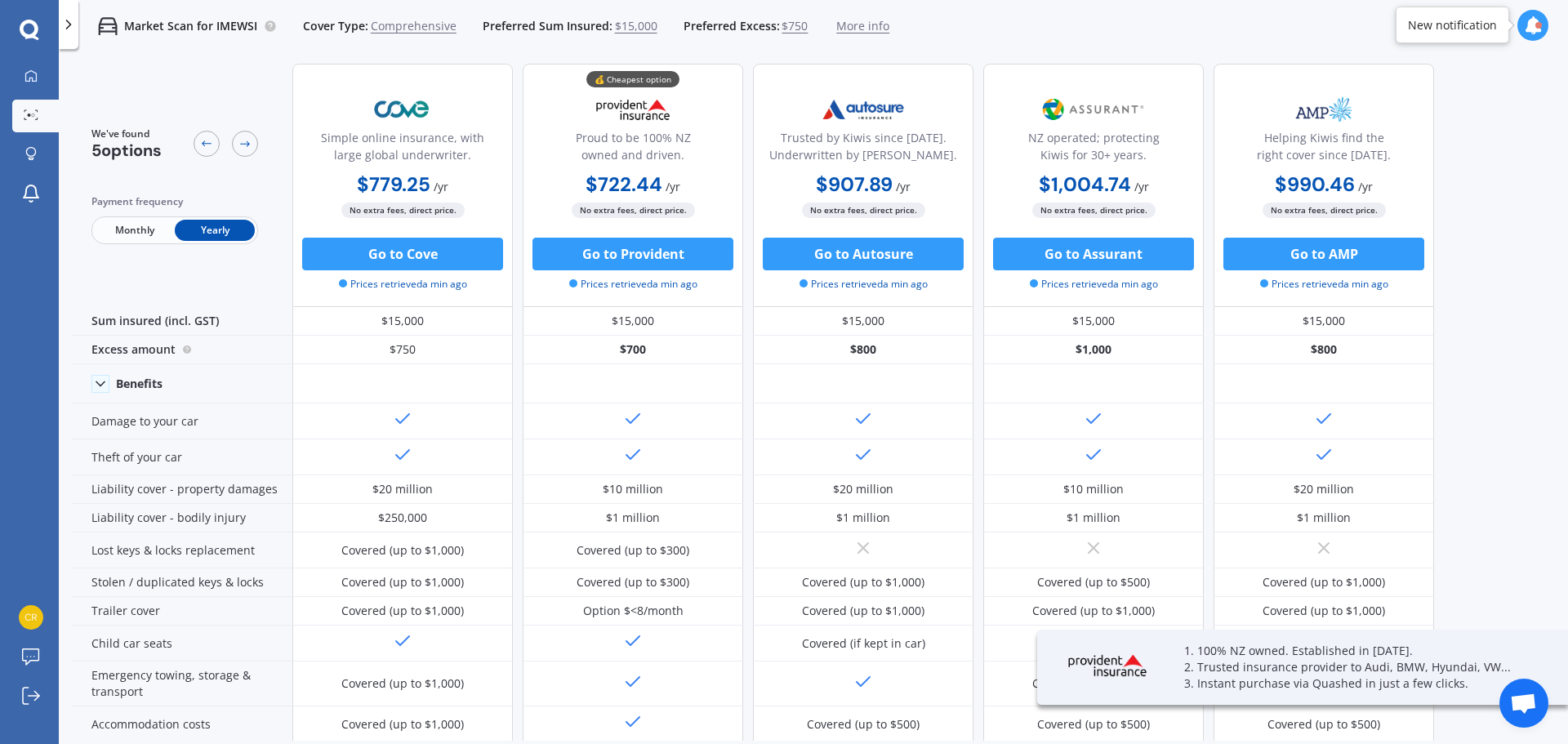
scroll to position [0, 0]
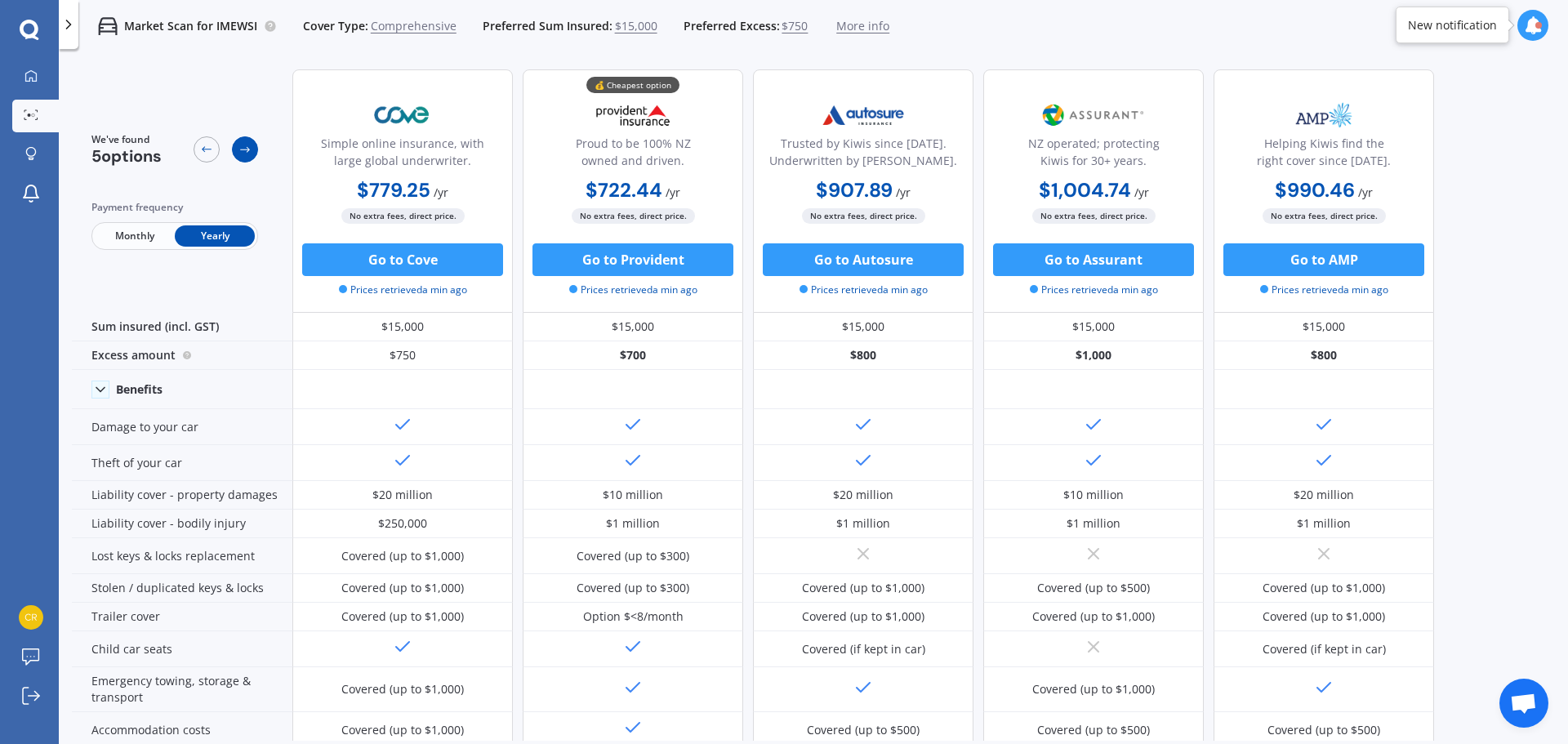
click at [244, 144] on icon at bounding box center [244, 149] width 13 height 13
click at [244, 150] on icon at bounding box center [244, 149] width 13 height 13
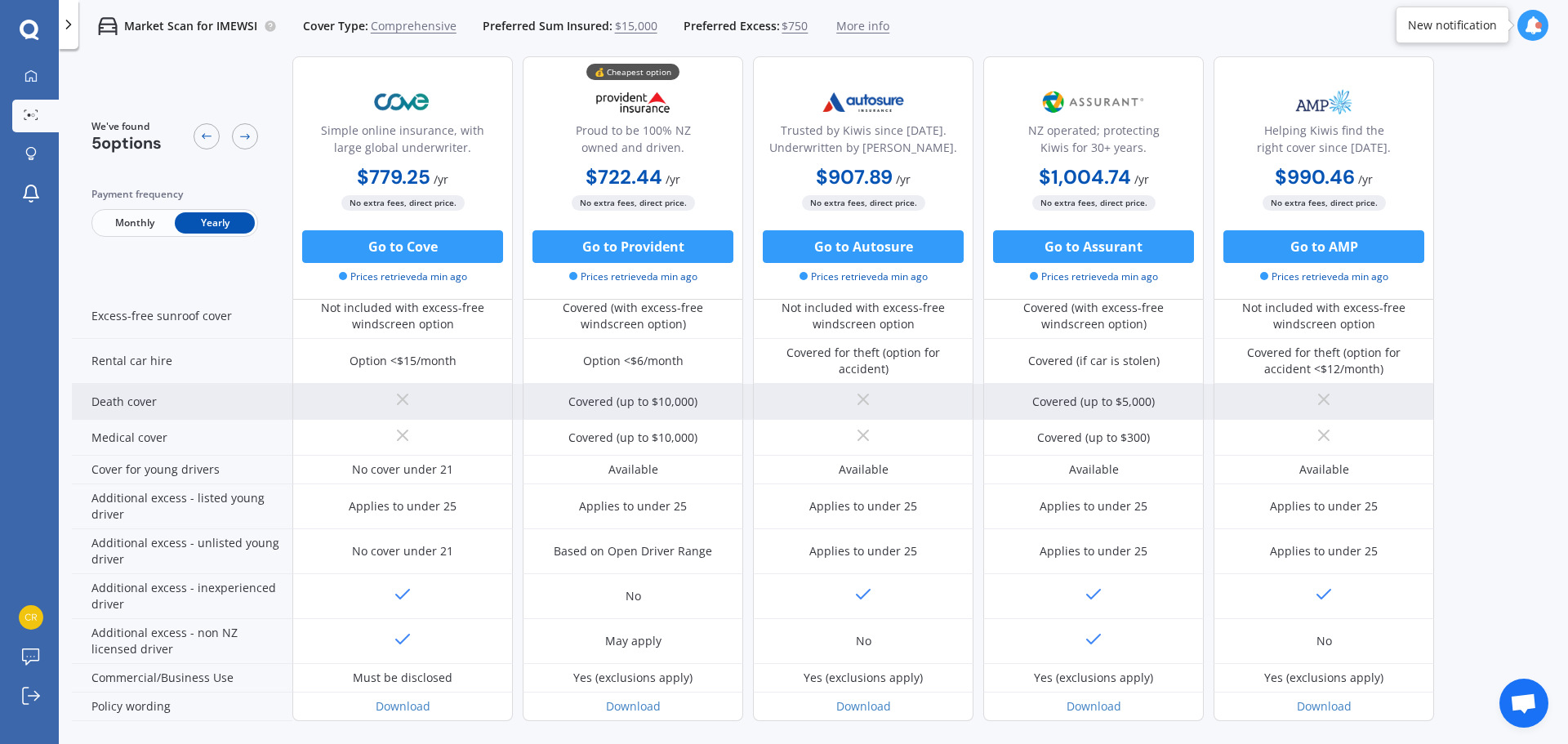
scroll to position [709, 0]
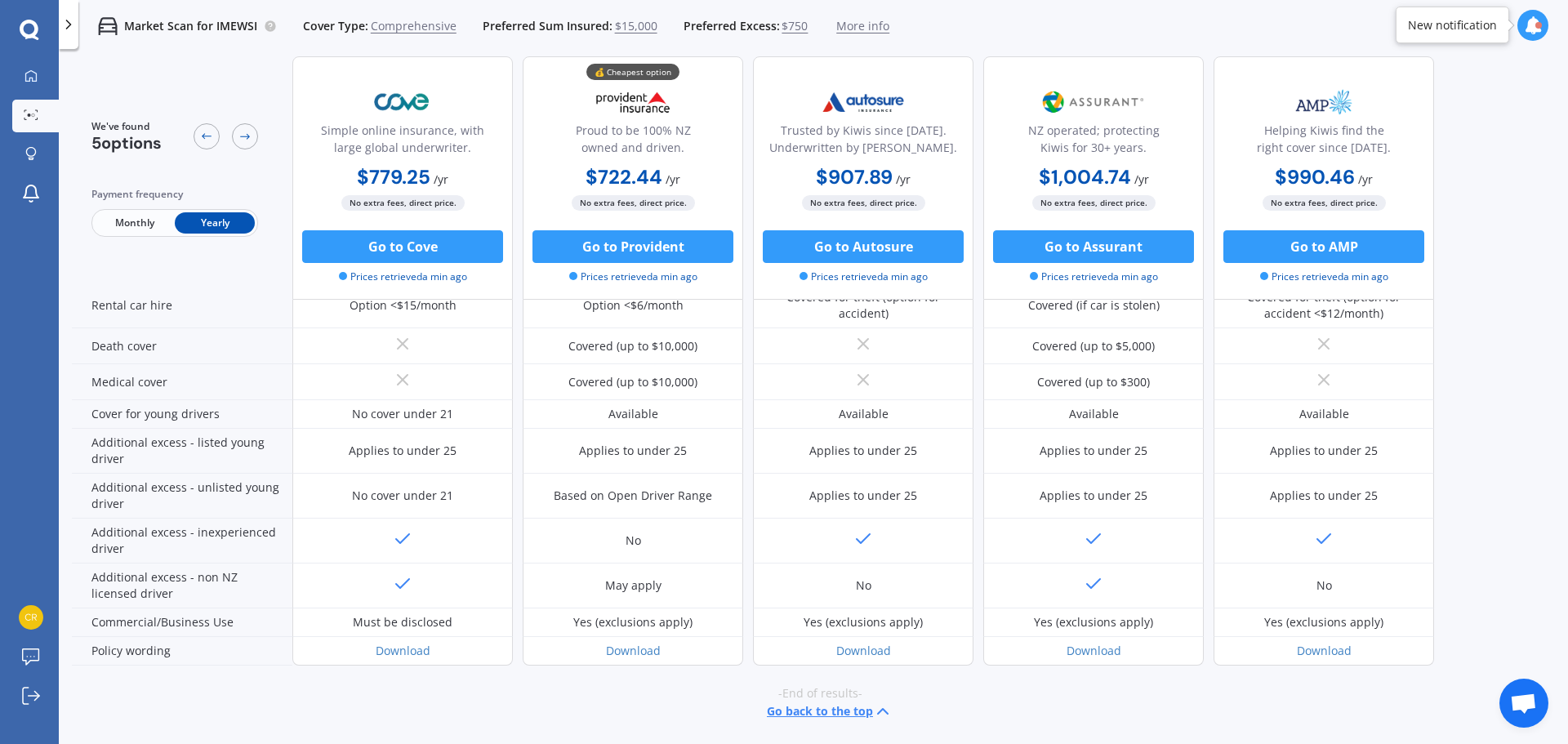
click at [797, 714] on button "Go back to the top" at bounding box center [829, 711] width 126 height 20
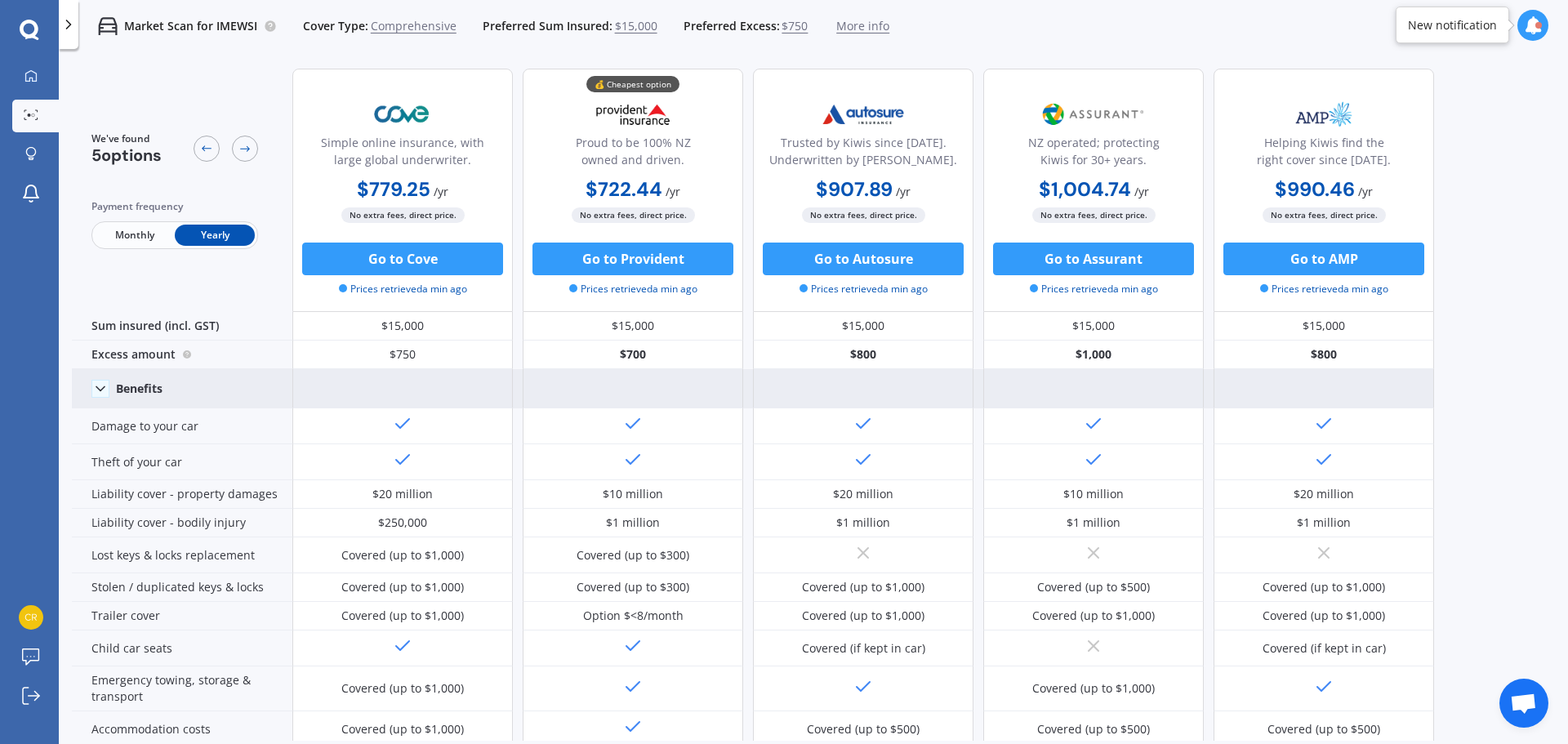
scroll to position [0, 0]
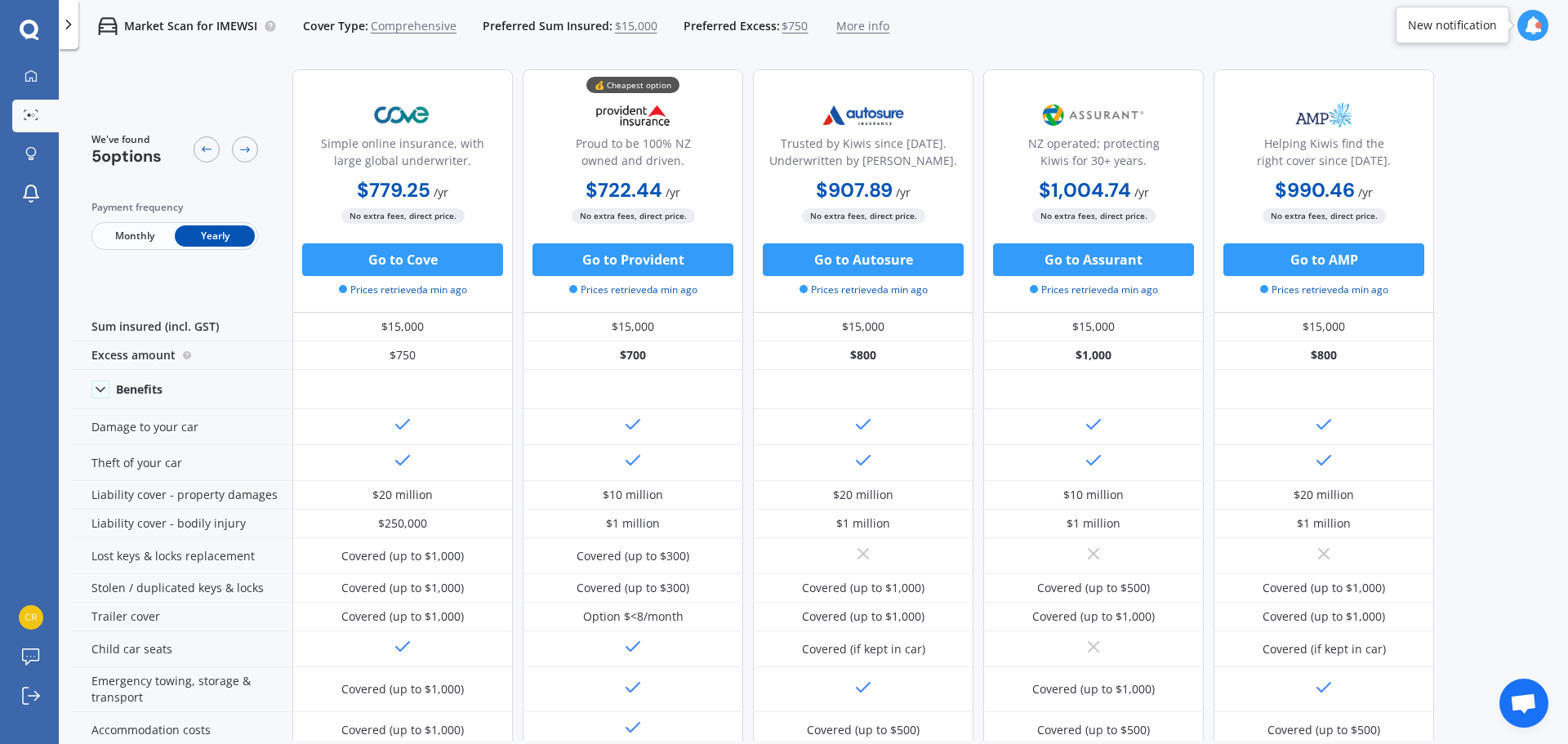
click at [70, 18] on icon at bounding box center [68, 24] width 16 height 16
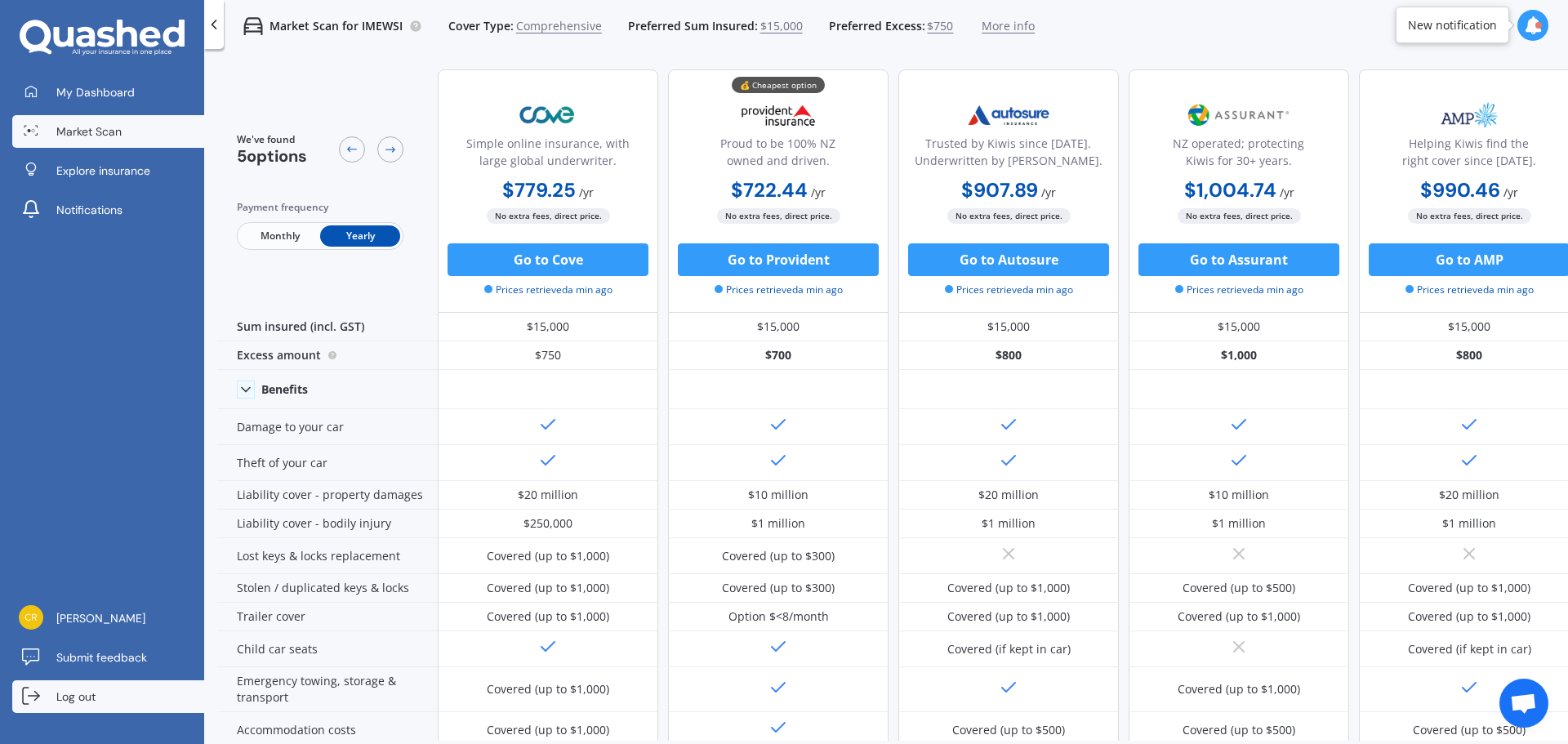
click at [62, 695] on span "Log out" at bounding box center [75, 697] width 39 height 16
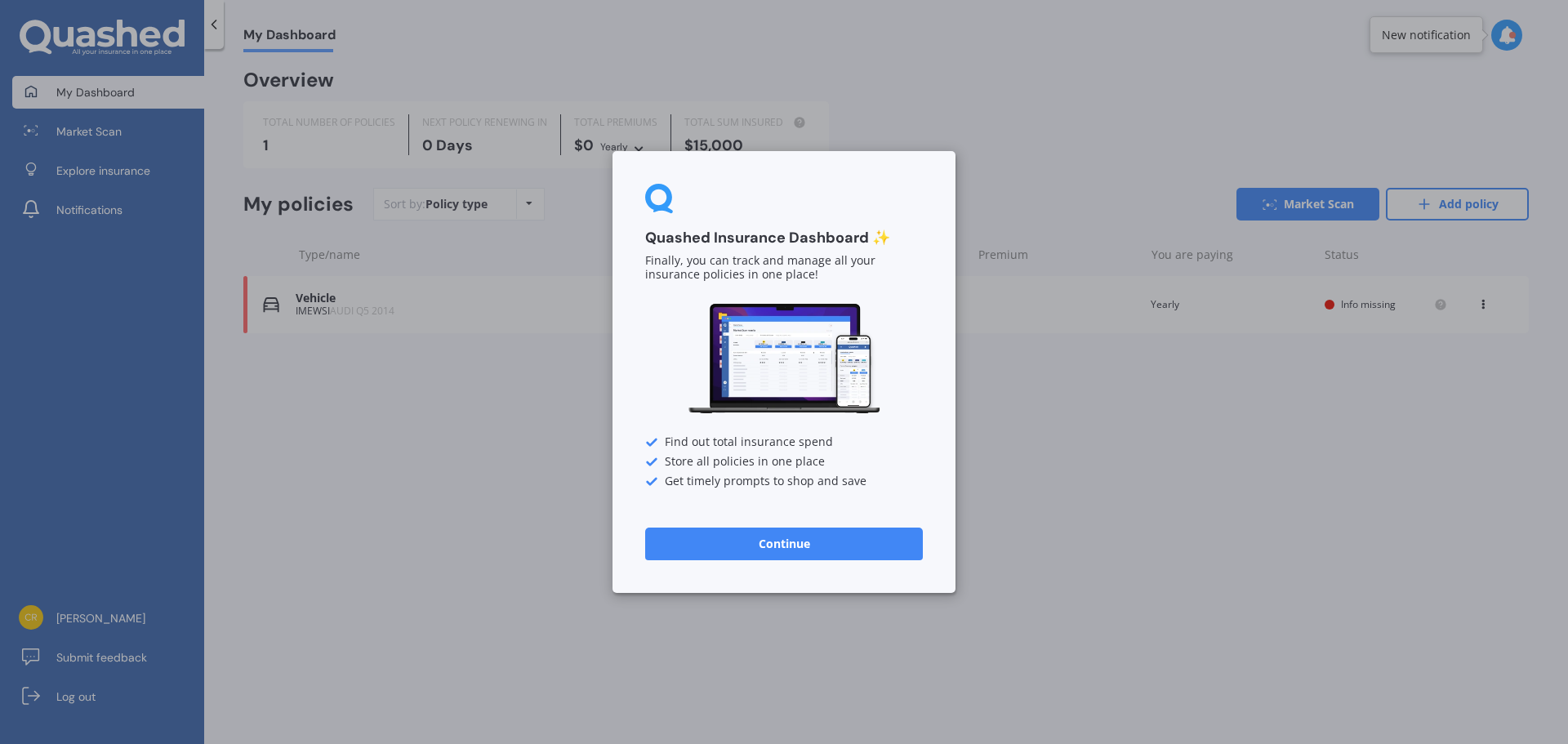
click at [797, 549] on button "Continue" at bounding box center [784, 544] width 278 height 33
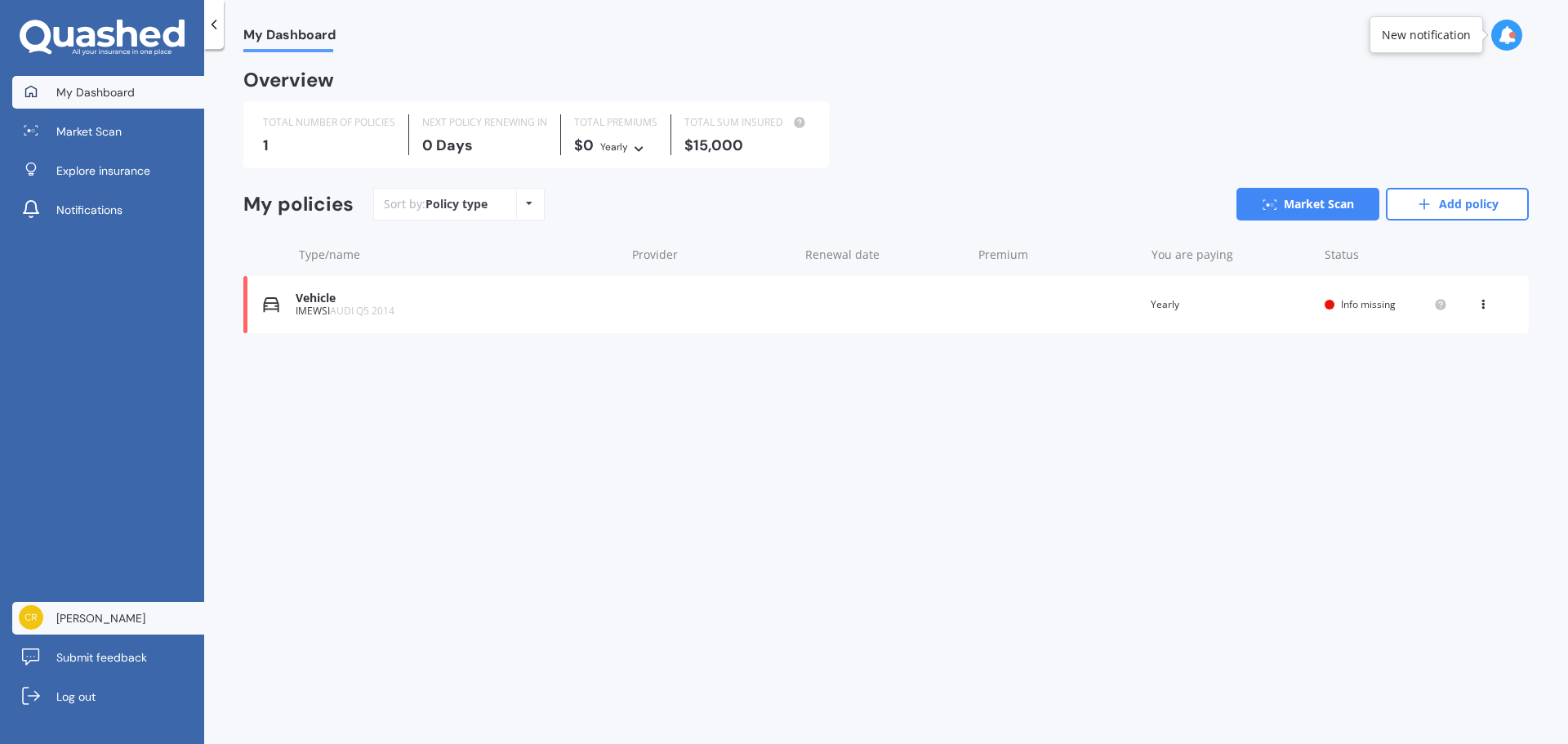
click at [98, 627] on link "[PERSON_NAME]" at bounding box center [108, 618] width 192 height 33
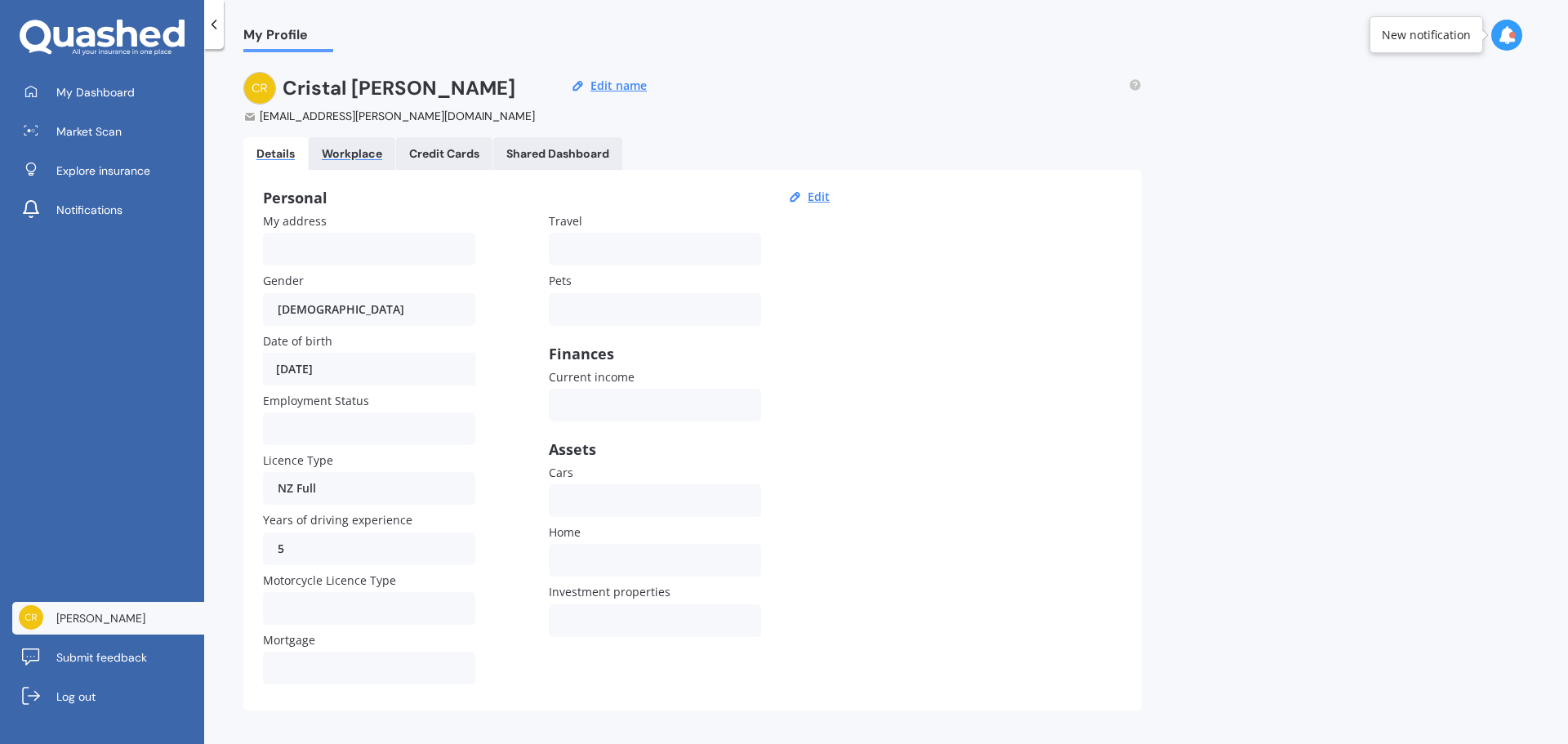
click at [356, 152] on div "Workplace" at bounding box center [352, 154] width 60 height 14
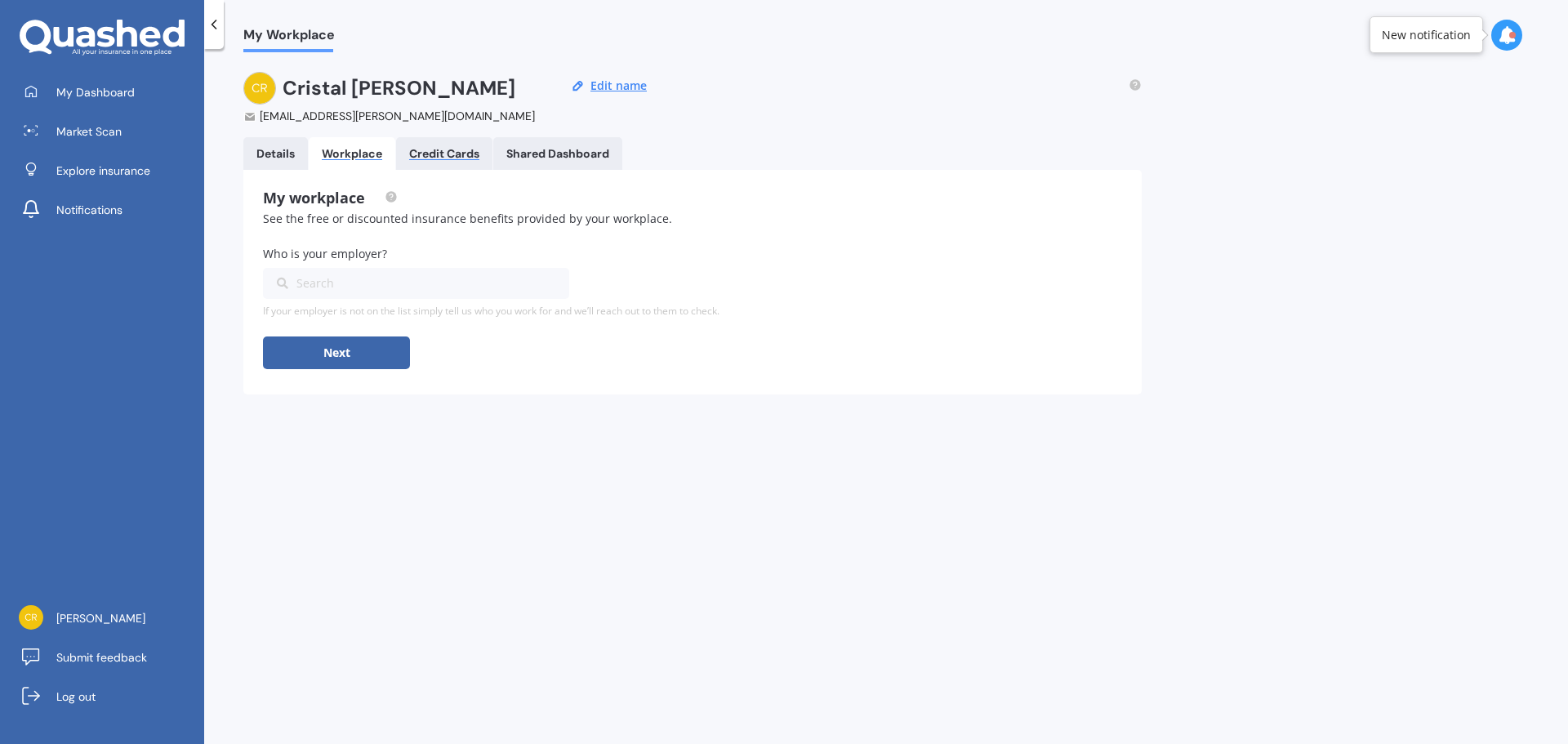
click at [455, 152] on div "Credit Cards" at bounding box center [444, 154] width 70 height 14
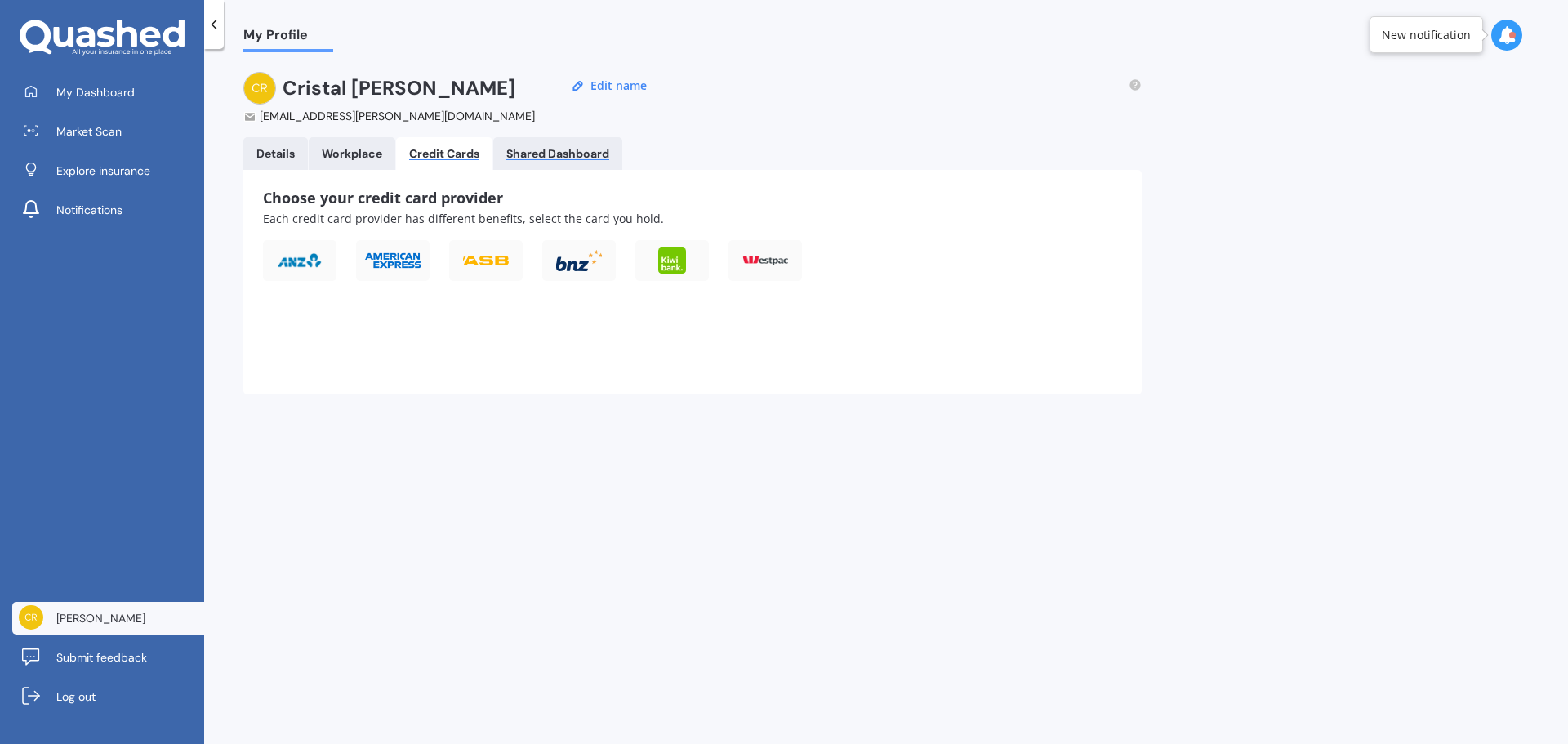
click at [575, 150] on div "Shared Dashboard" at bounding box center [557, 154] width 103 height 14
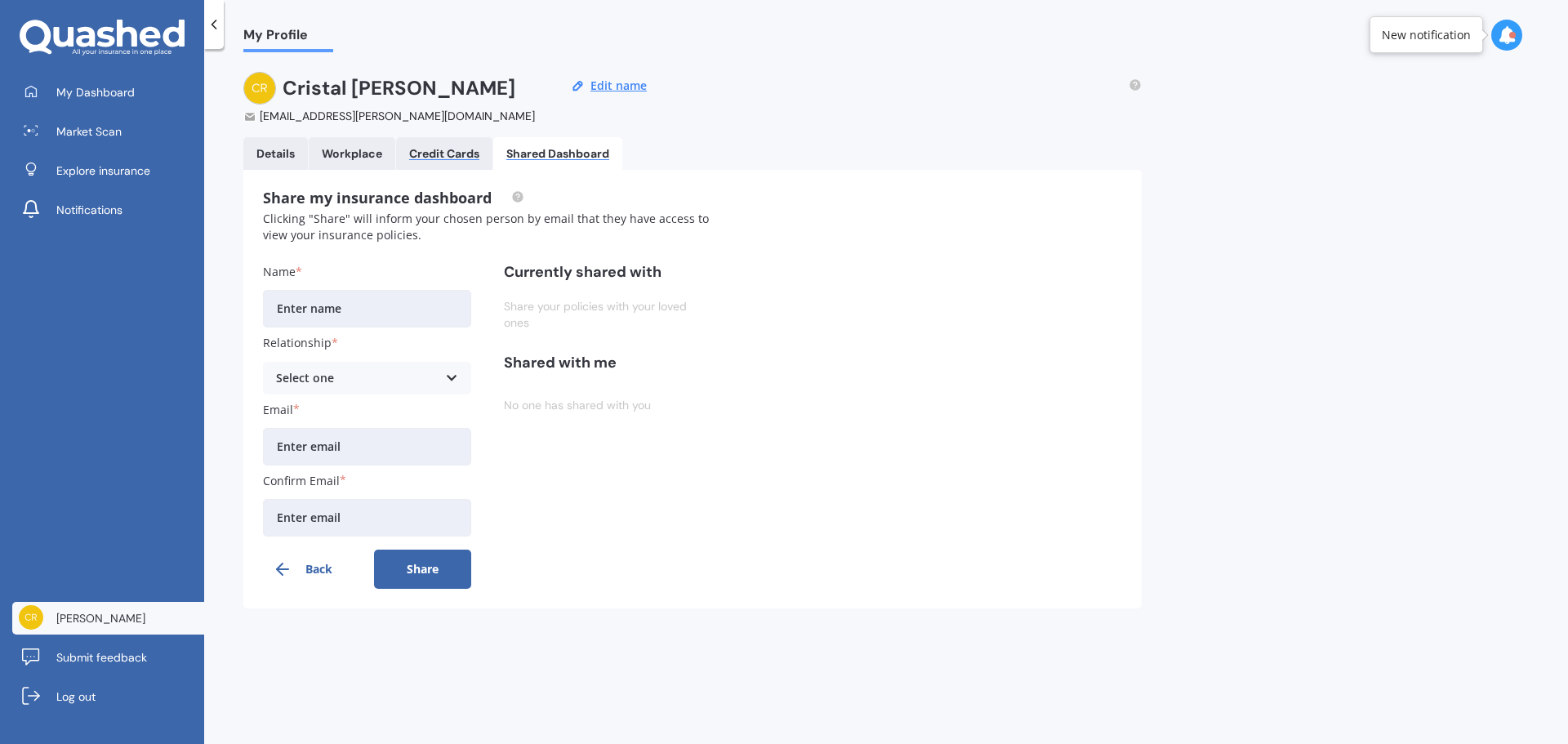
click at [436, 157] on div "Credit Cards" at bounding box center [444, 154] width 70 height 14
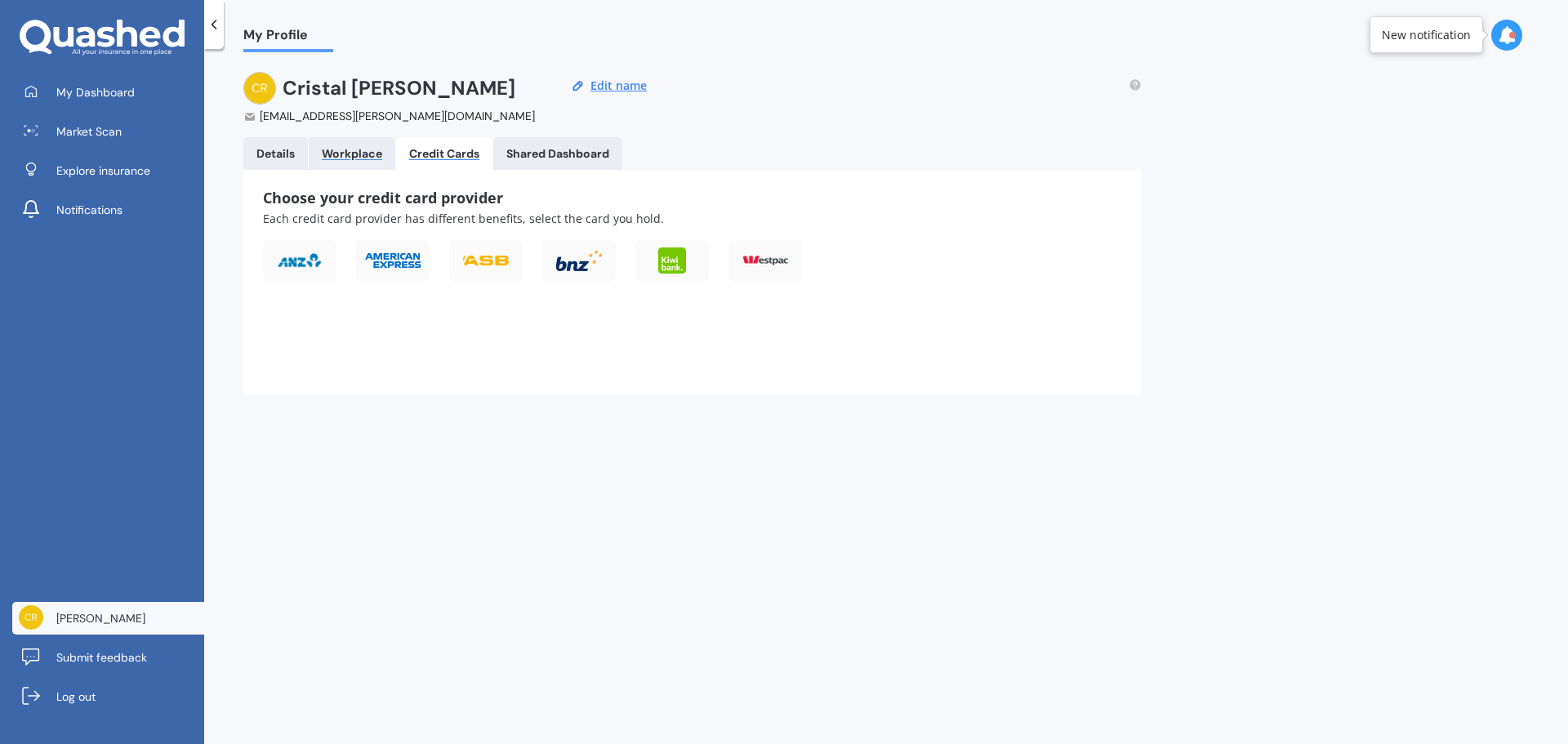
click at [357, 147] on div "Workplace" at bounding box center [352, 154] width 60 height 14
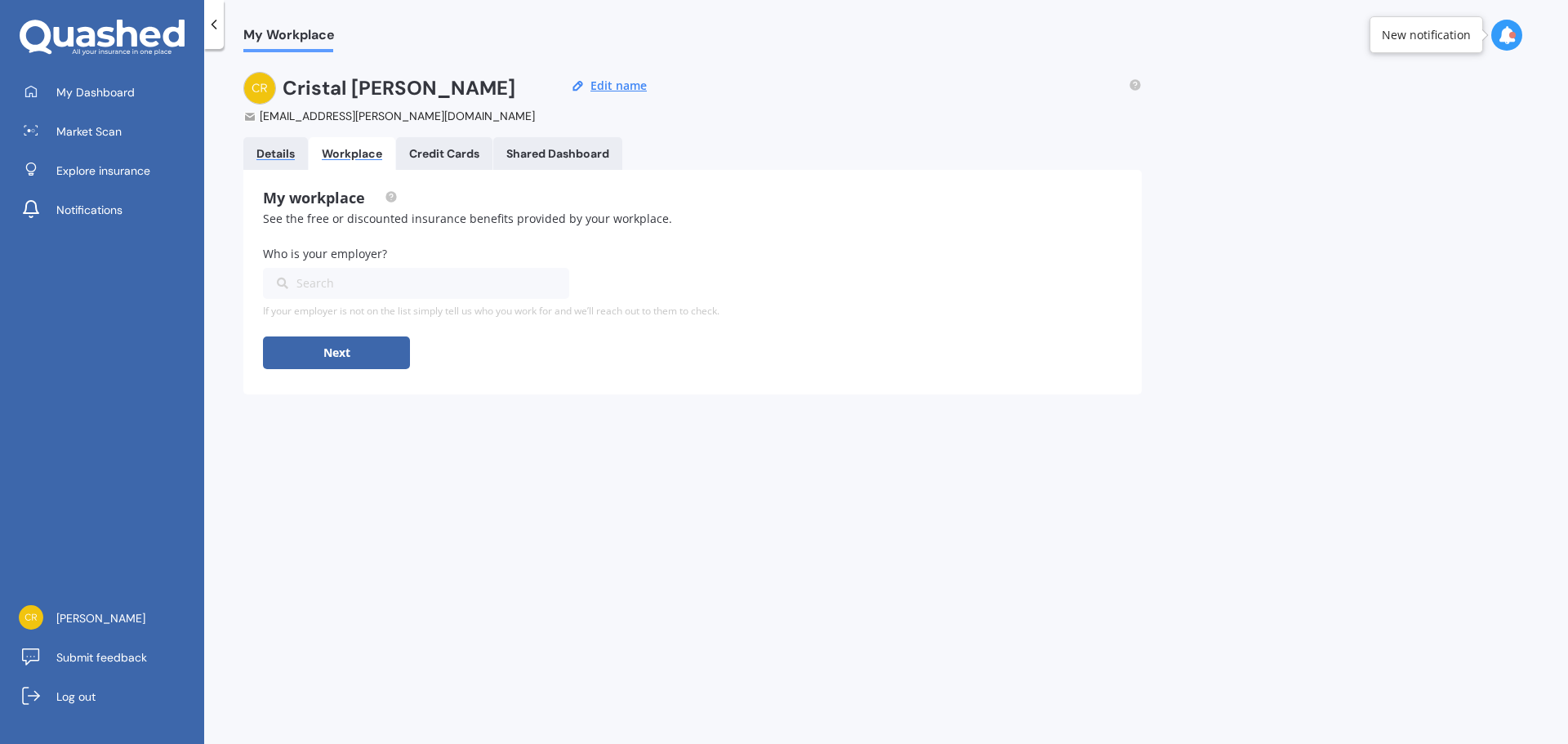
click at [283, 156] on div "Details" at bounding box center [275, 154] width 38 height 14
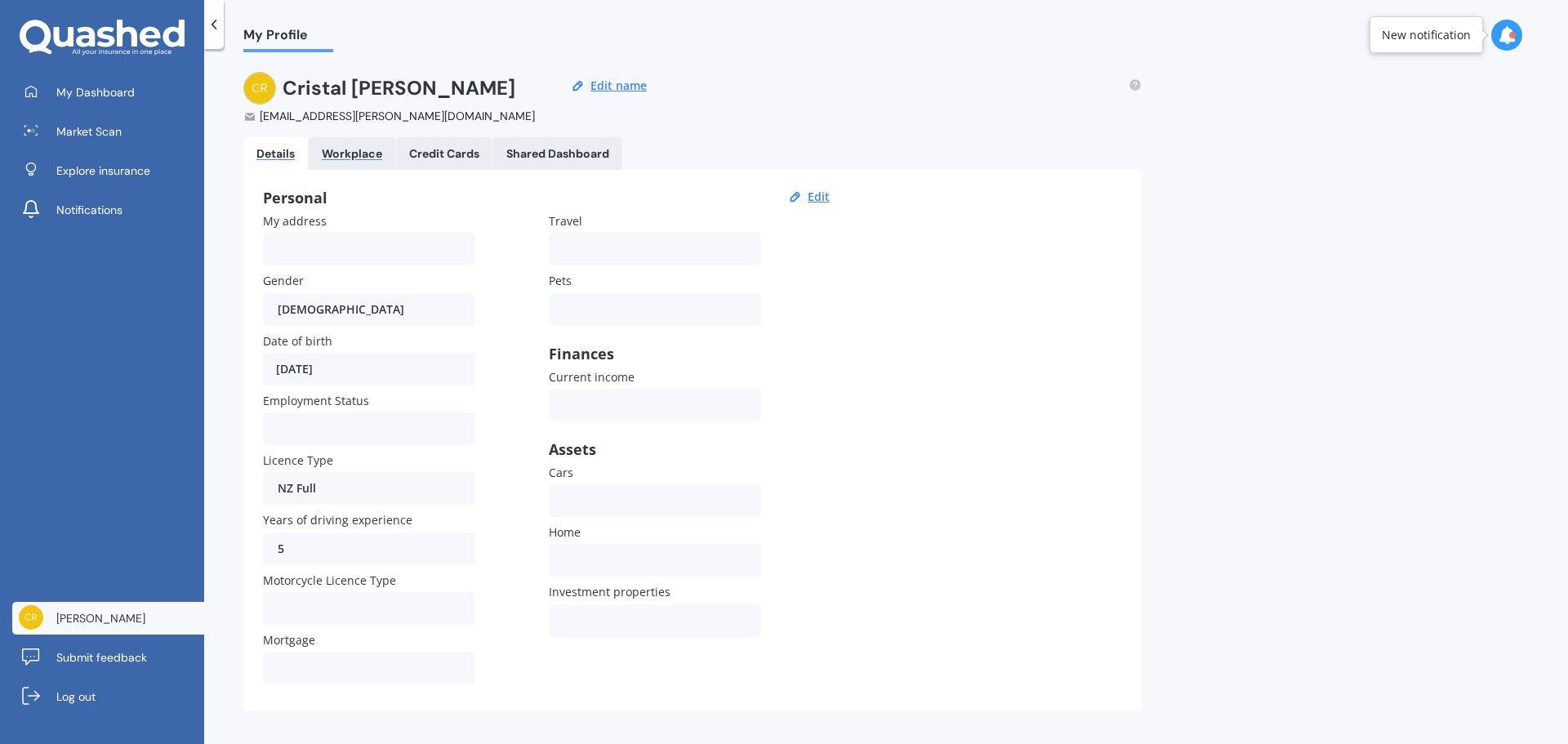
click at [349, 150] on div "Workplace" at bounding box center [352, 154] width 60 height 14
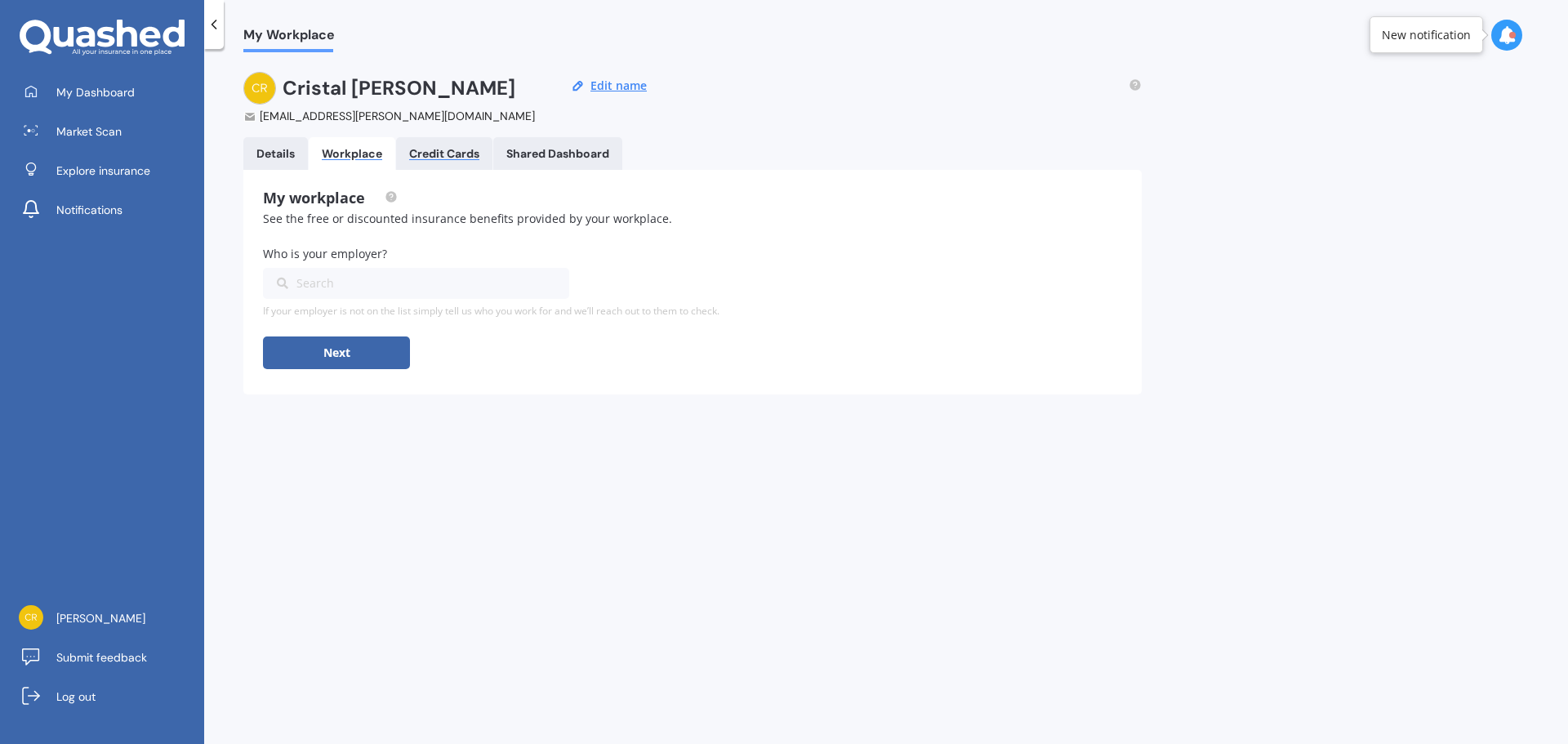
click at [437, 150] on div "Credit Cards" at bounding box center [444, 154] width 70 height 14
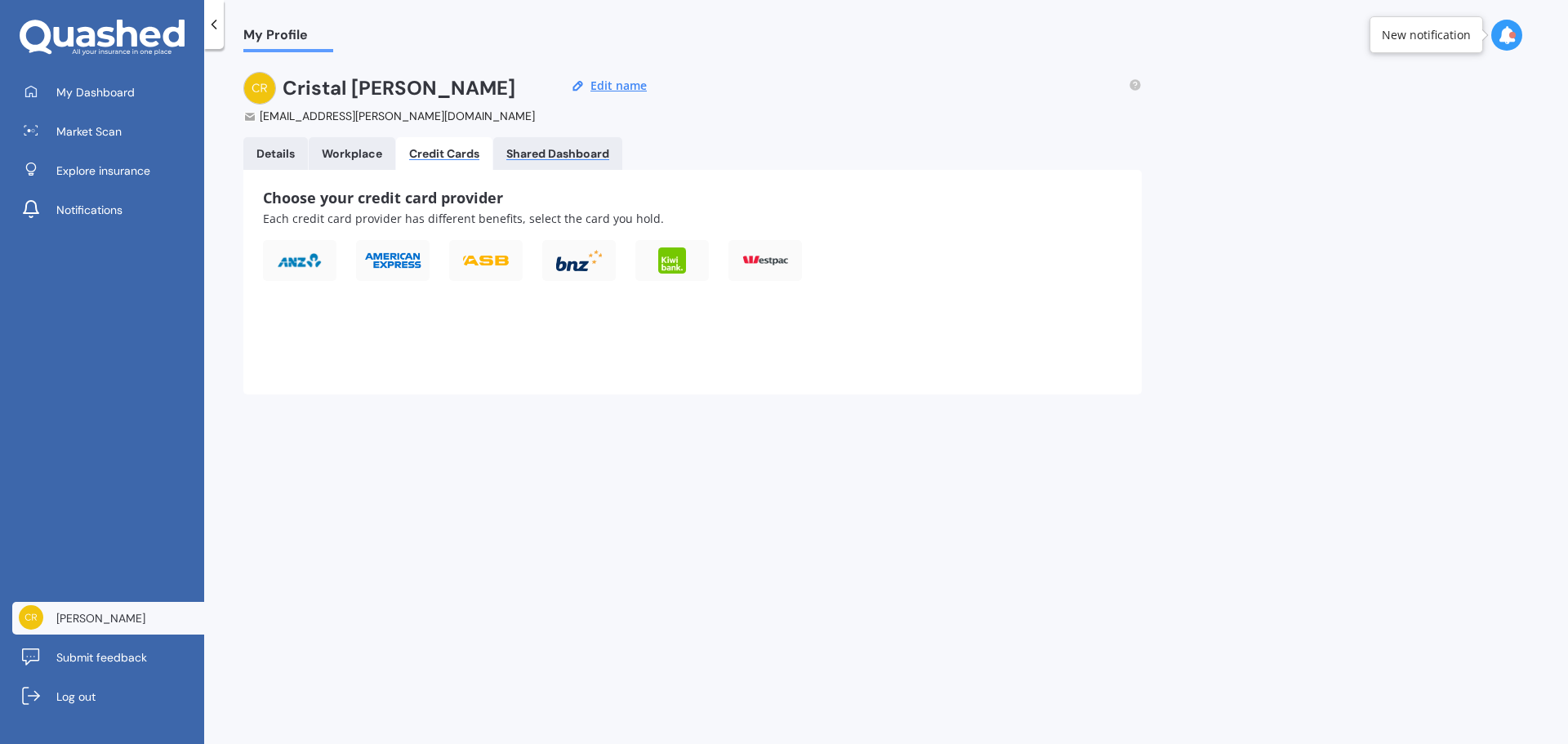
click at [533, 151] on div "Shared Dashboard" at bounding box center [557, 154] width 103 height 14
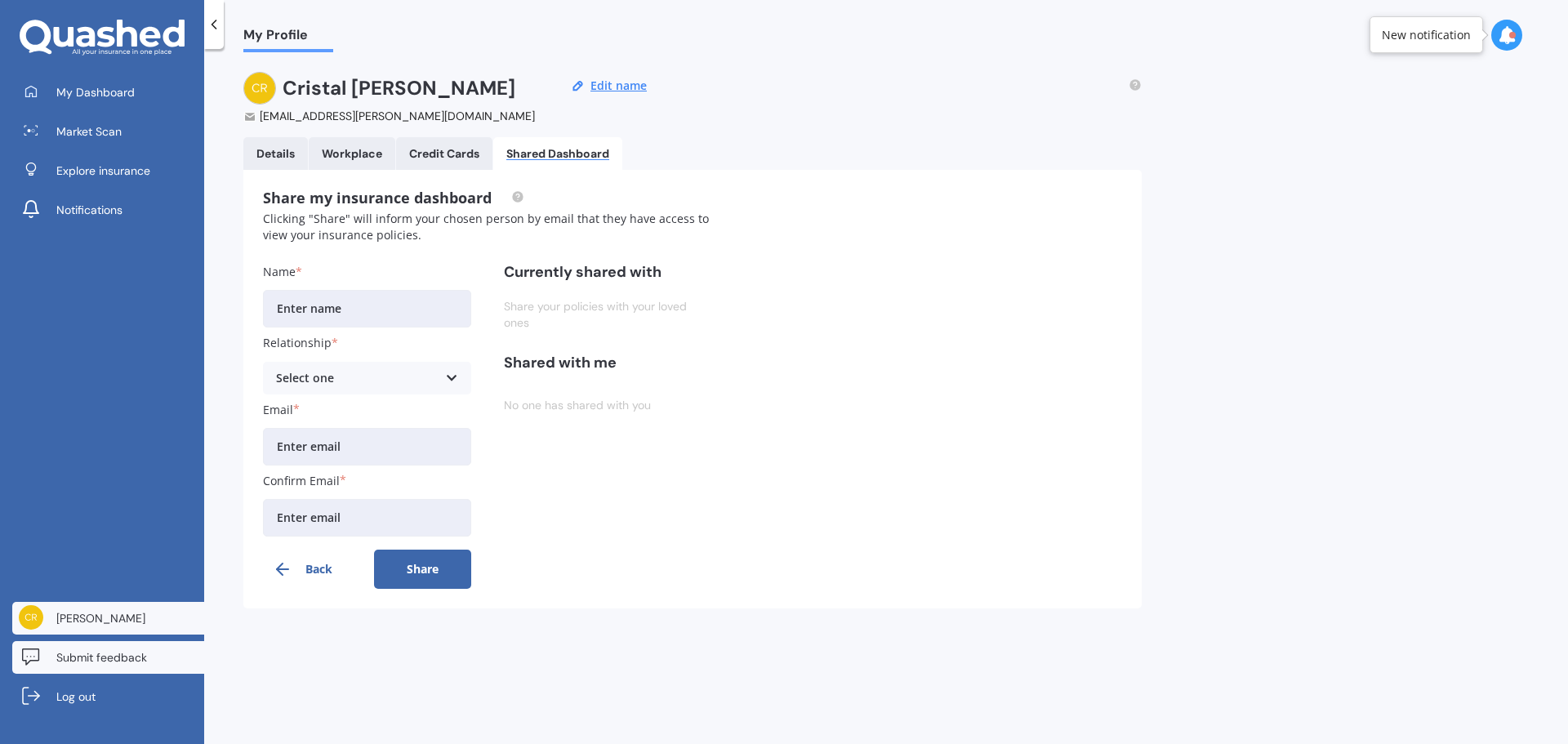
click at [127, 649] on span "Submit feedback" at bounding box center [101, 657] width 91 height 16
click at [940, 308] on div "Share my insurance dashboard Clicking "Share" will inform your chosen person by…" at bounding box center [692, 389] width 898 height 438
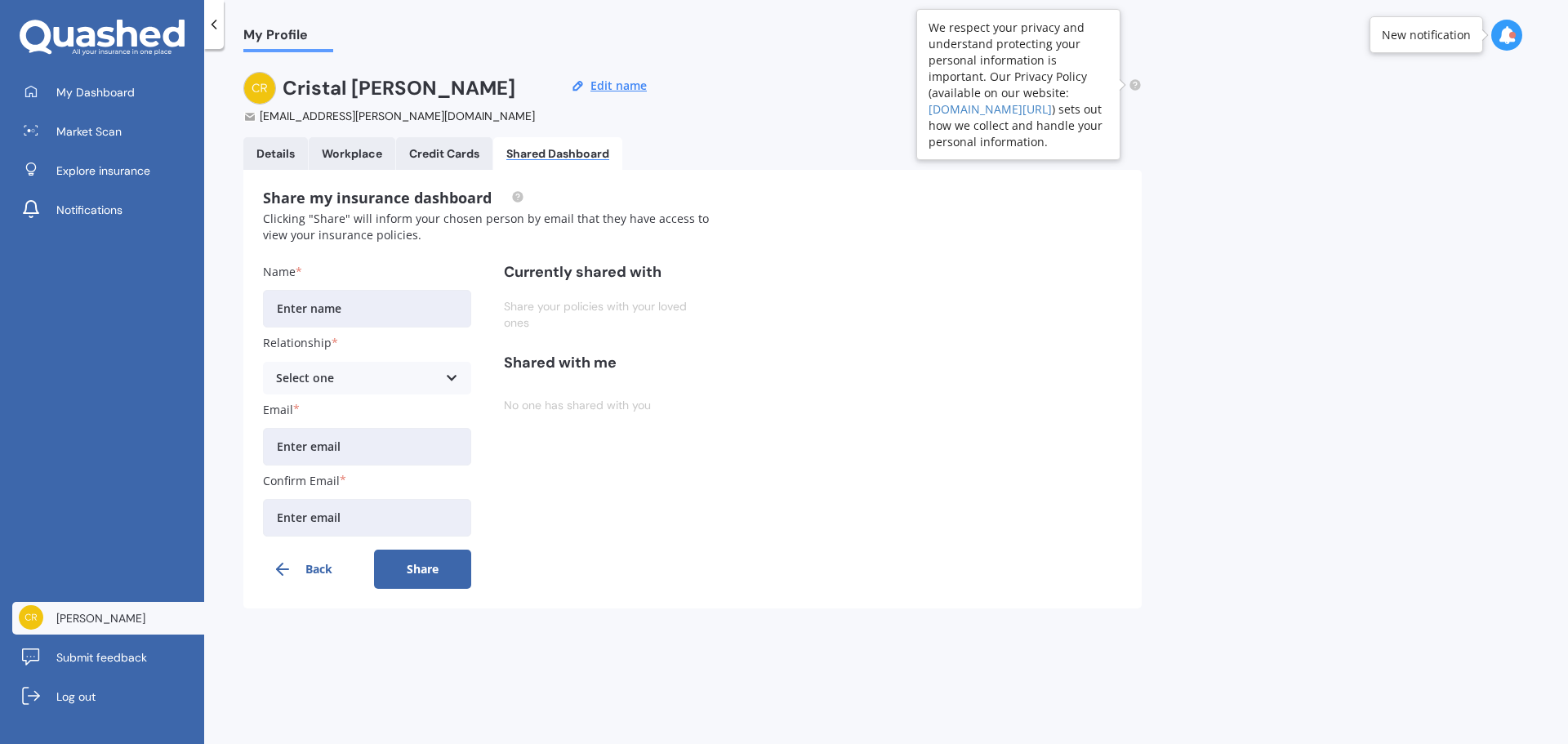
click at [1137, 81] on circle at bounding box center [1134, 85] width 10 height 10
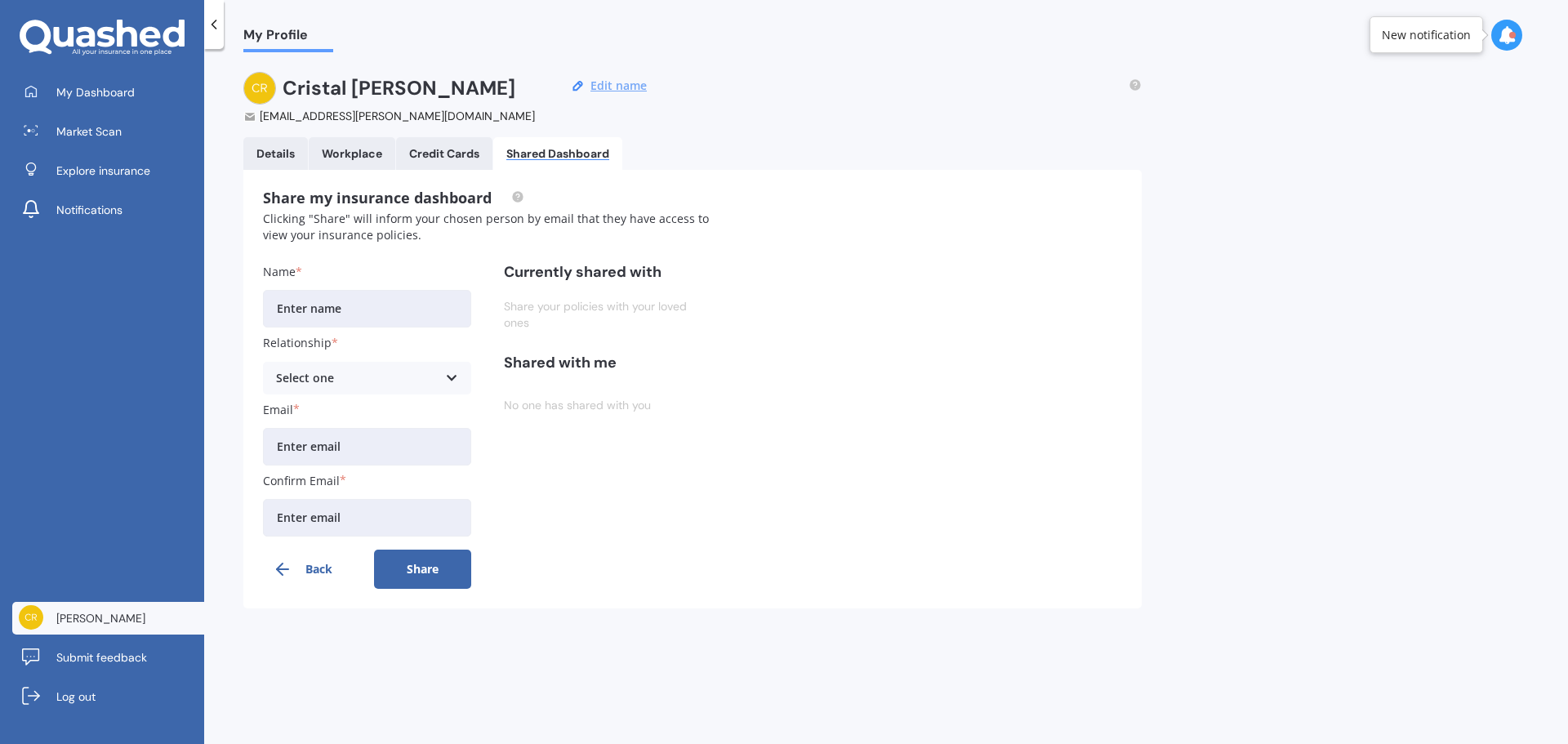
click at [603, 89] on button "Edit name" at bounding box center [618, 85] width 66 height 15
click at [642, 85] on button "Save" at bounding box center [633, 85] width 35 height 15
click at [618, 85] on button "Edit name" at bounding box center [618, 85] width 66 height 15
click at [617, 85] on button "Save" at bounding box center [633, 85] width 35 height 15
click at [280, 153] on div "Details" at bounding box center [275, 154] width 38 height 14
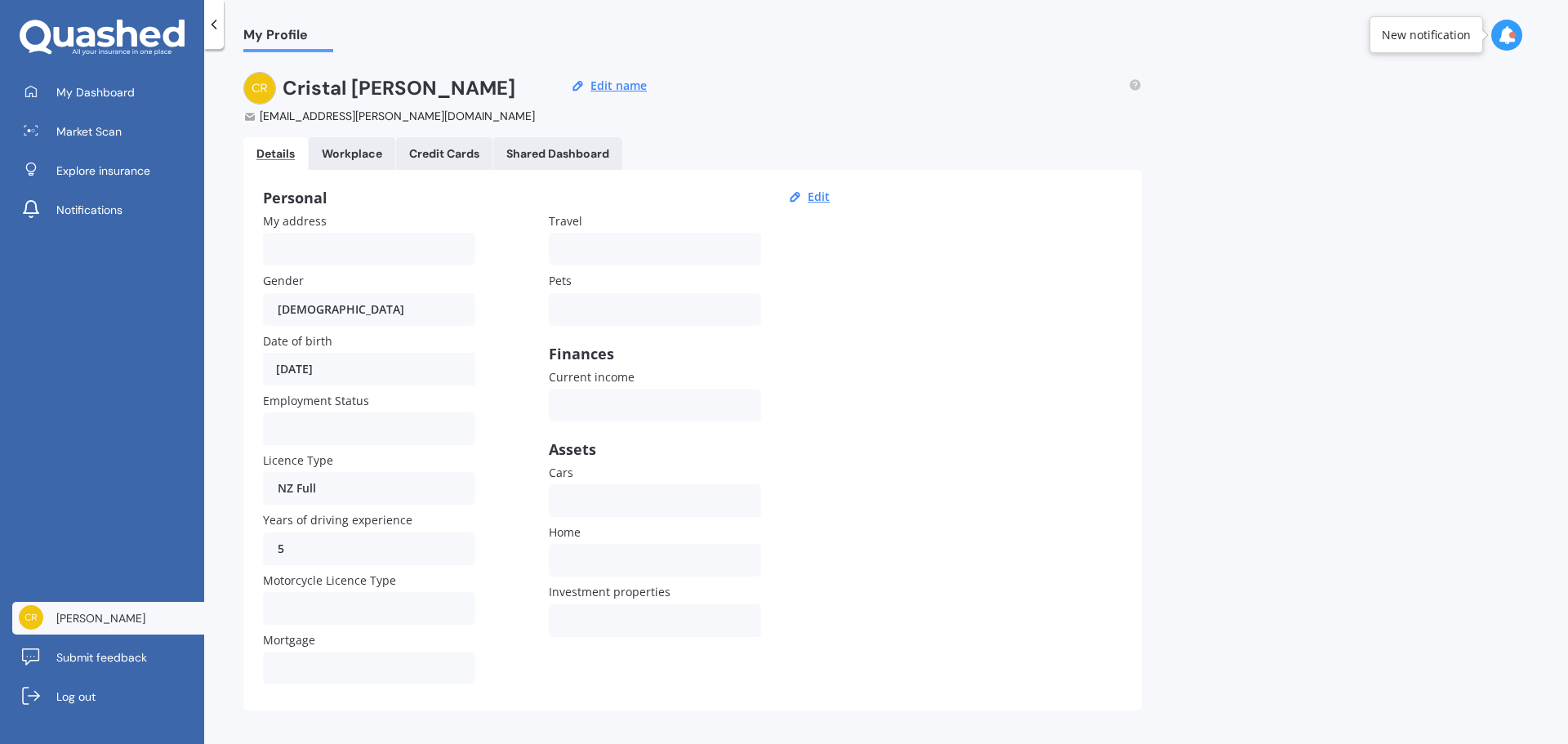
click at [356, 117] on div "[EMAIL_ADDRESS][PERSON_NAME][DOMAIN_NAME]" at bounding box center [391, 116] width 295 height 16
click at [417, 115] on div "[EMAIL_ADDRESS][PERSON_NAME][DOMAIN_NAME]" at bounding box center [391, 116] width 295 height 16
drag, startPoint x: 444, startPoint y: 117, endPoint x: 235, endPoint y: 114, distance: 209.0
click at [235, 114] on div "My Profile [PERSON_NAME] [PERSON_NAME][EMAIL_ADDRESS][PERSON_NAME][DOMAIN_NAME]…" at bounding box center [886, 400] width 1363 height 695
click at [536, 123] on div "[EMAIL_ADDRESS][PERSON_NAME][DOMAIN_NAME]" at bounding box center [391, 116] width 295 height 16
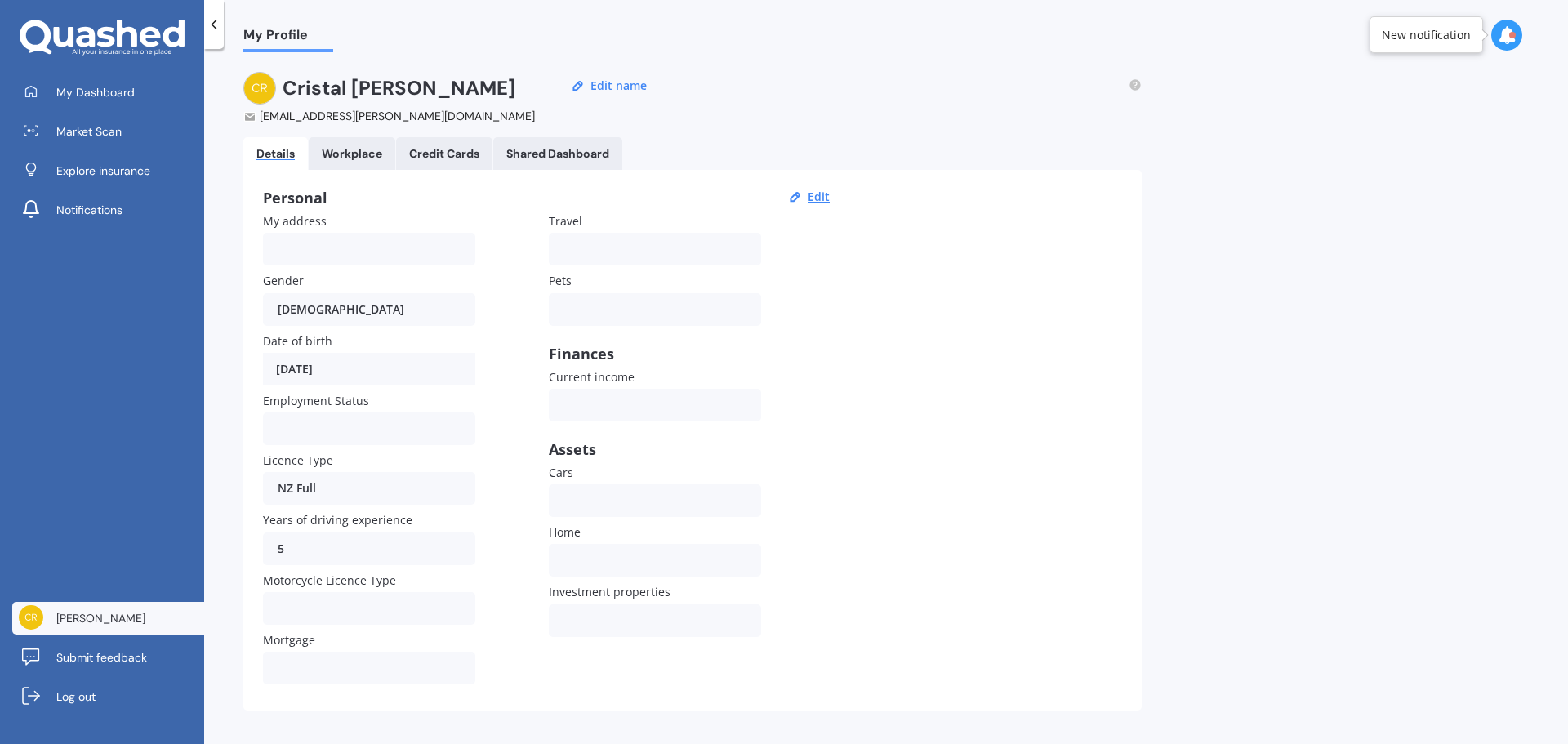
click at [275, 40] on span "My Profile" at bounding box center [288, 38] width 90 height 22
click at [211, 30] on icon at bounding box center [213, 24] width 16 height 16
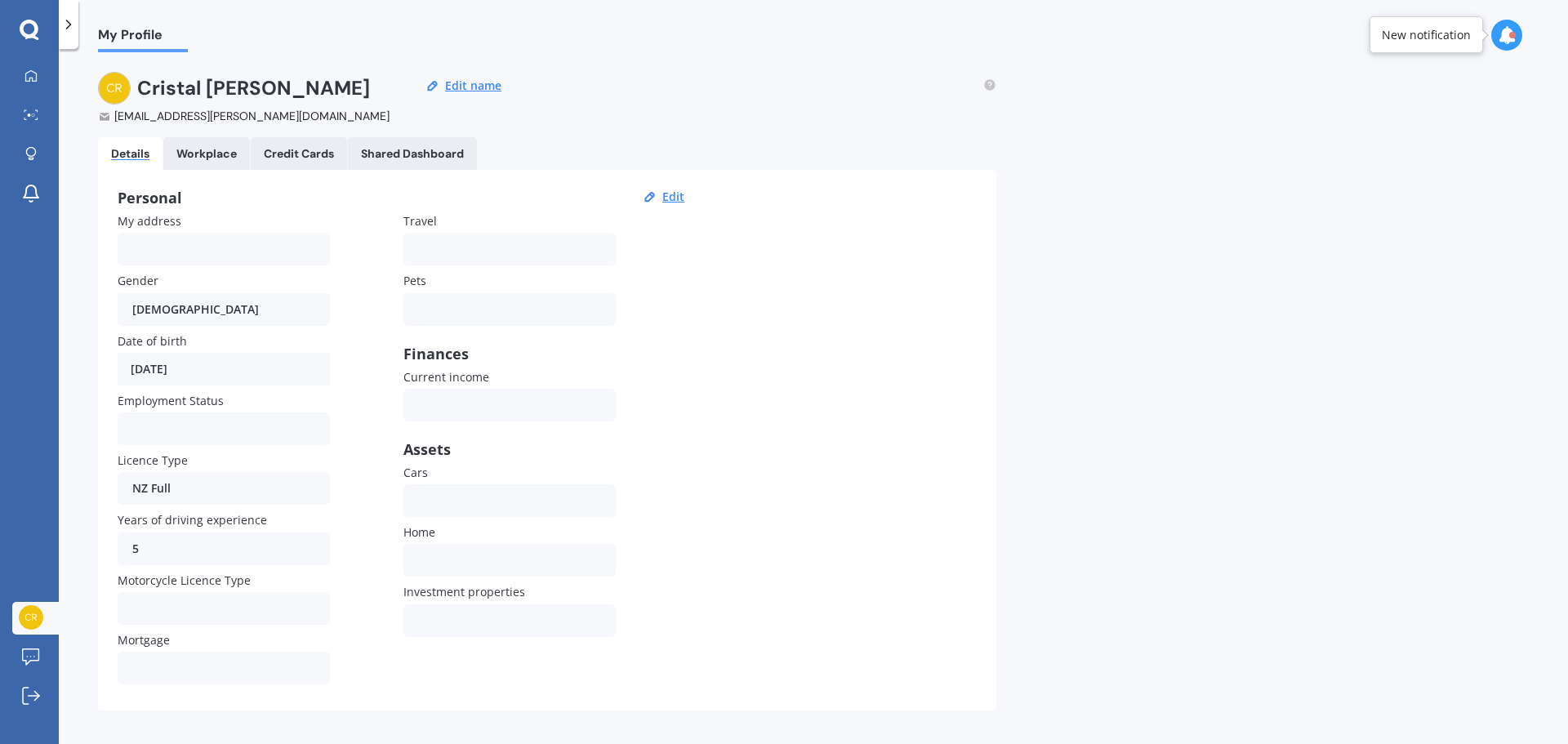
click at [59, 32] on div "My Dashboard Market Scan Explore insurance Notifications [PERSON_NAME] Submit f…" at bounding box center [29, 372] width 59 height 744
click at [42, 74] on link "My Dashboard" at bounding box center [35, 77] width 47 height 33
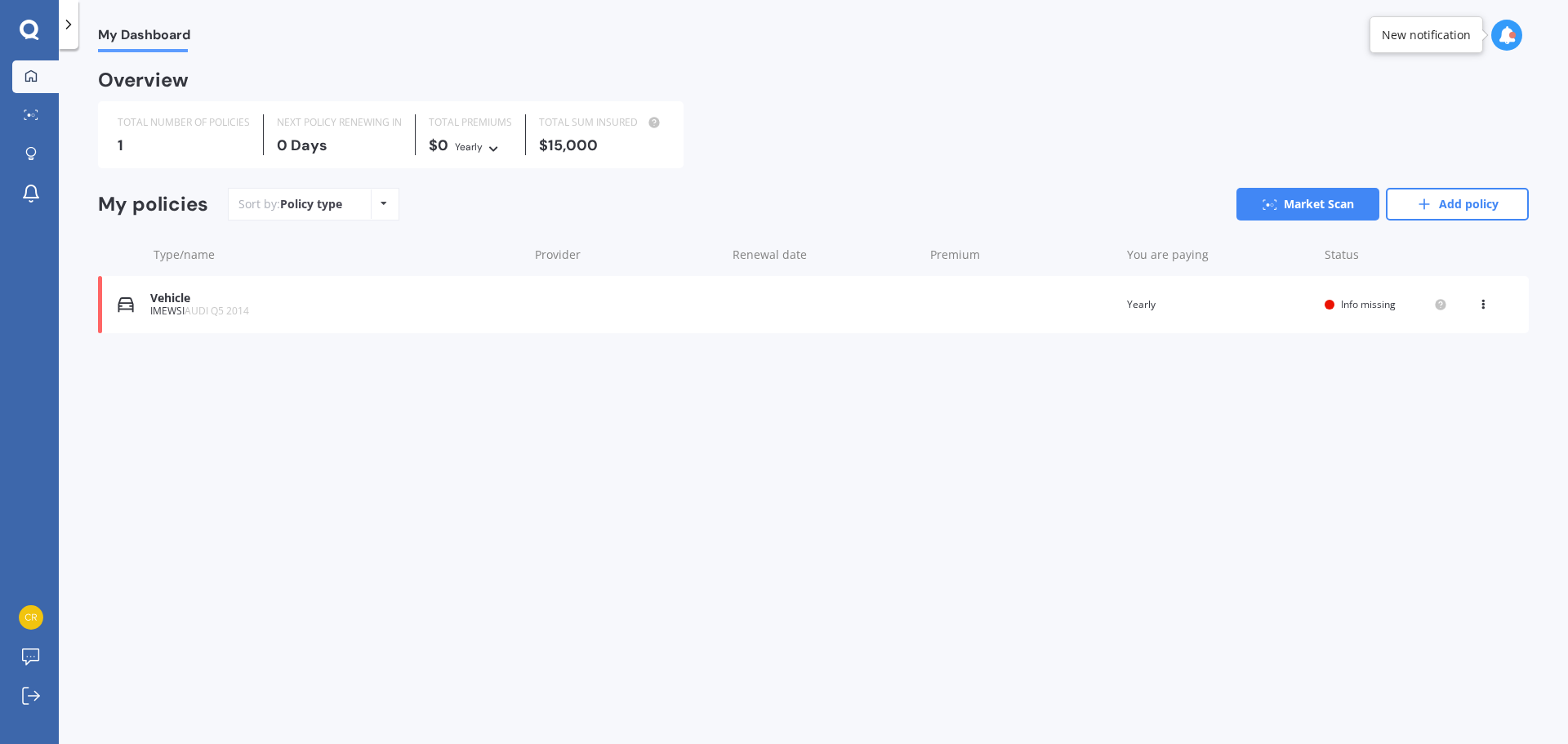
click at [1475, 303] on div "View option View policy Delete" at bounding box center [1484, 304] width 49 height 16
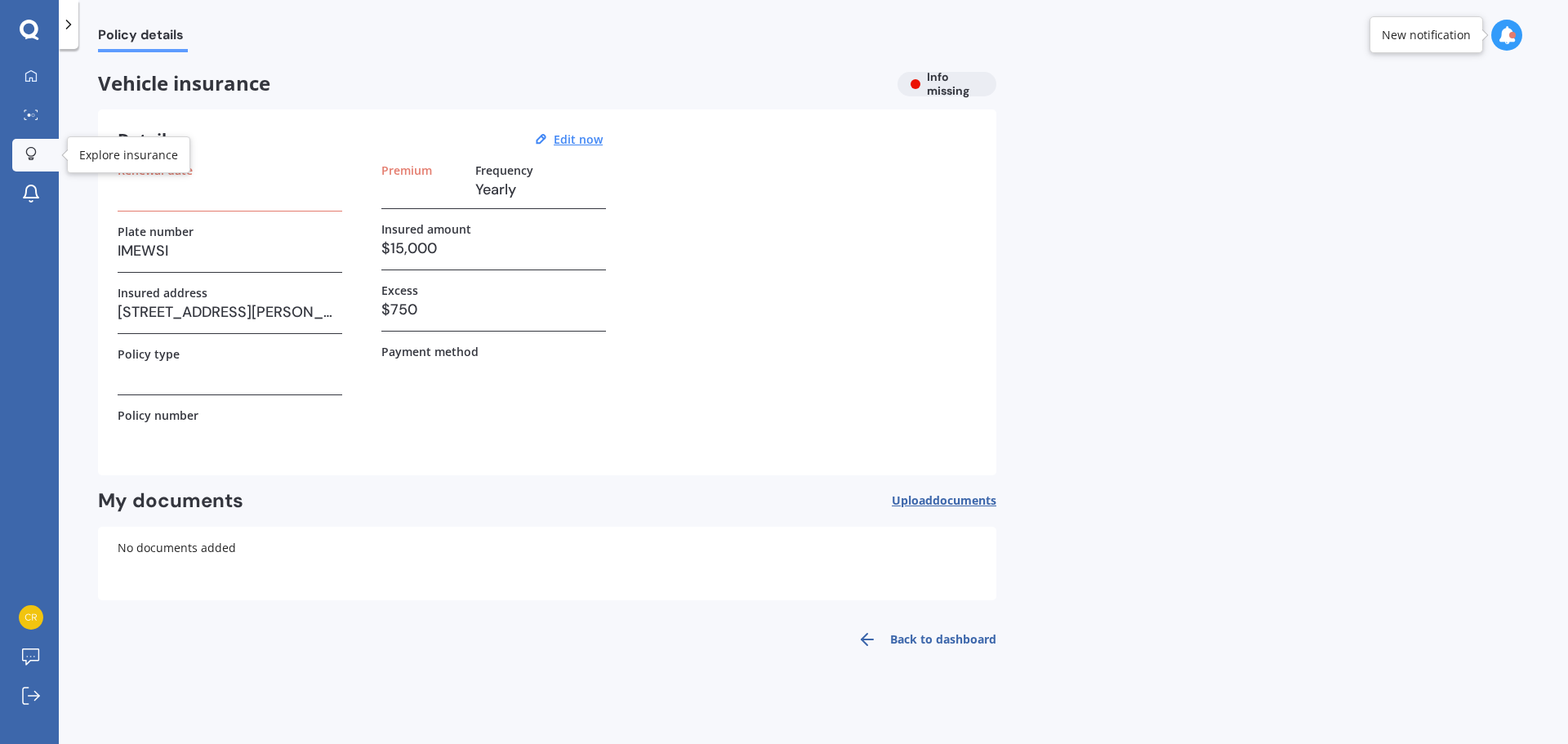
click at [34, 159] on icon at bounding box center [30, 154] width 11 height 14
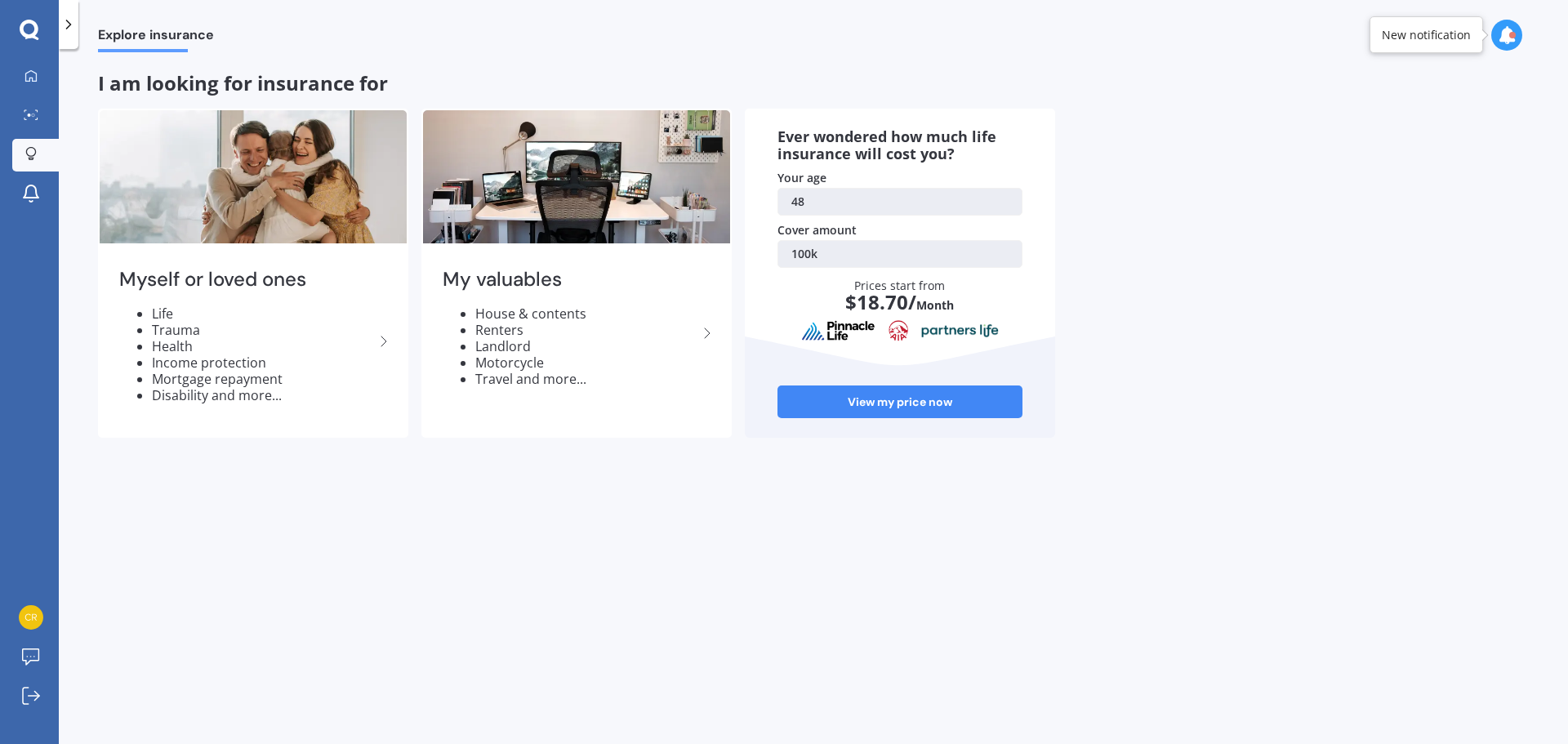
click at [80, 619] on div "Explore insurance I am looking for insurance for Myself or loved ones Life Trau…" at bounding box center [813, 400] width 1508 height 695
click at [36, 616] on img at bounding box center [31, 617] width 24 height 24
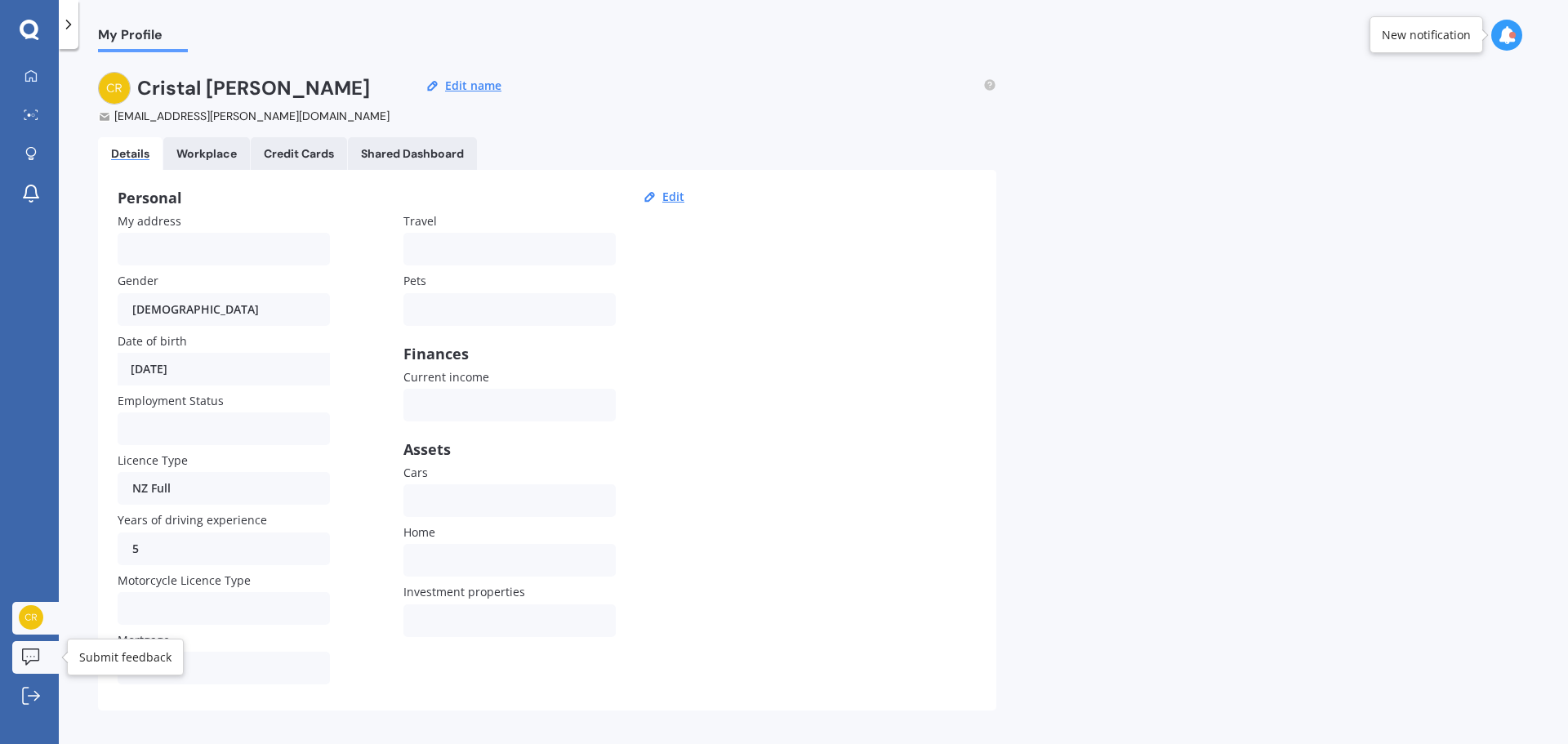
click at [28, 659] on icon at bounding box center [31, 657] width 18 height 17
click at [819, 328] on div "Personal Edit My address Gender [DEMOGRAPHIC_DATA] [DEMOGRAPHIC_DATA] [DEMOGRAP…" at bounding box center [547, 440] width 898 height 540
click at [47, 25] on div at bounding box center [29, 30] width 59 height 22
click at [80, 31] on div "My Profile" at bounding box center [133, 26] width 110 height 53
click at [72, 34] on div at bounding box center [68, 24] width 20 height 49
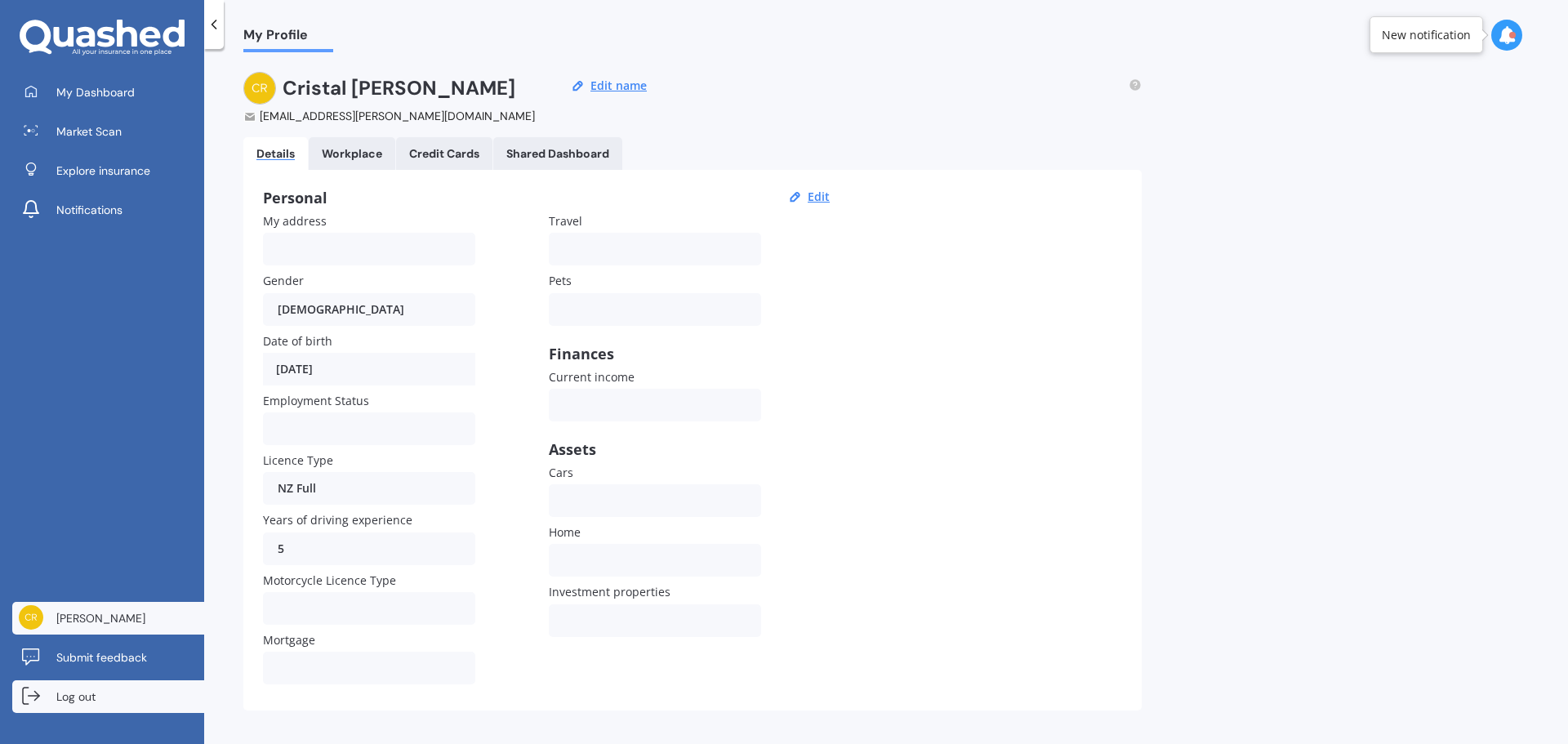
click at [84, 692] on span "Log out" at bounding box center [75, 697] width 39 height 16
